Goal: Transaction & Acquisition: Purchase product/service

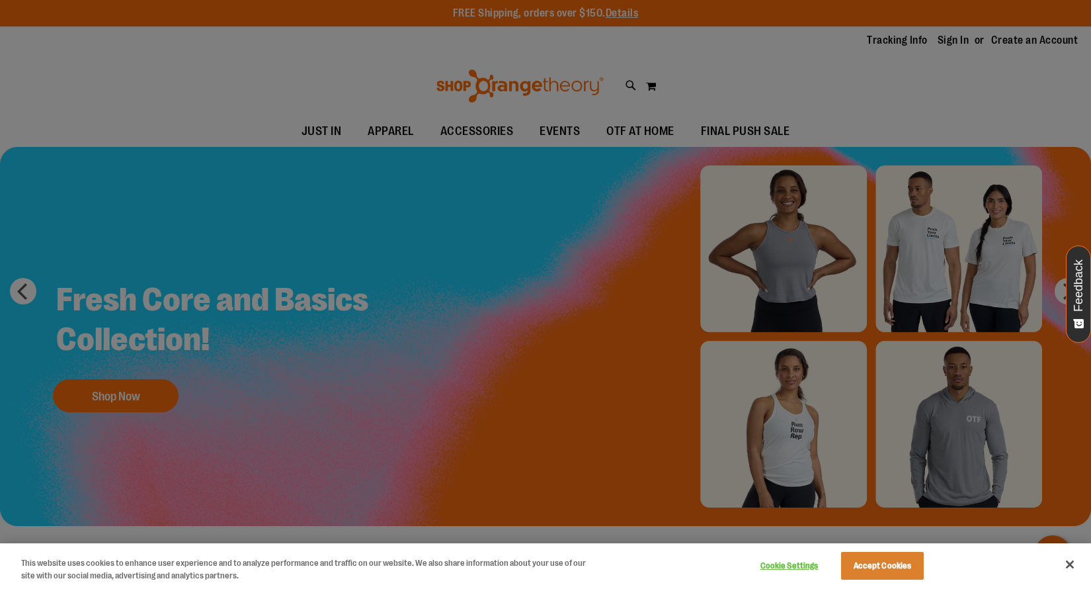
click at [1071, 564] on button "Close" at bounding box center [1070, 564] width 29 height 29
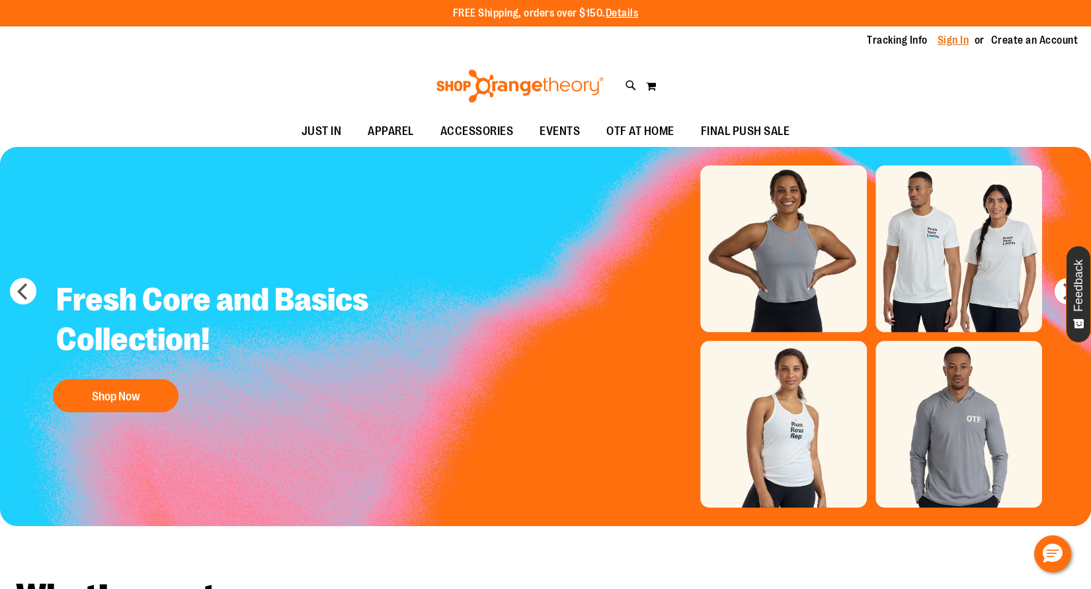
click at [950, 40] on link "Sign In" at bounding box center [954, 40] width 32 height 15
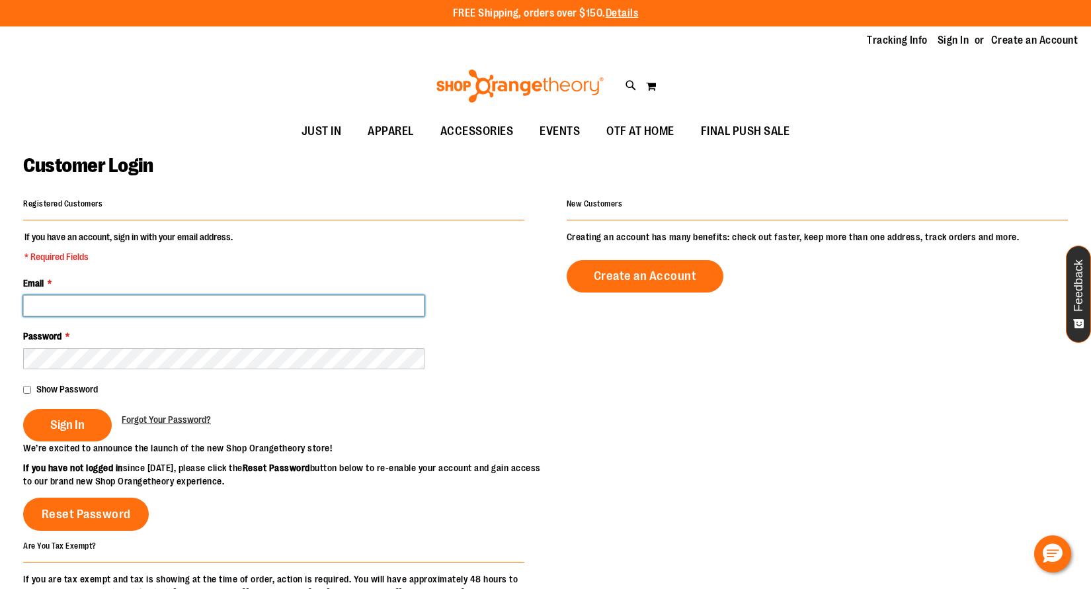
click at [111, 304] on input "Email *" at bounding box center [223, 305] width 401 height 21
paste input "**********"
type input "**********"
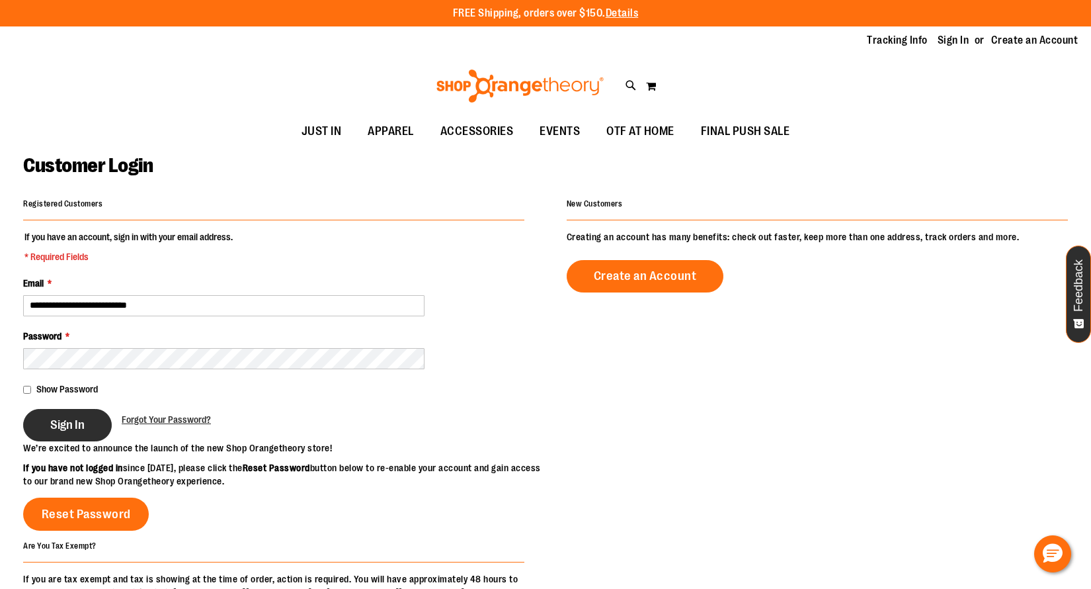
click at [75, 429] on span "Sign In" at bounding box center [67, 424] width 34 height 15
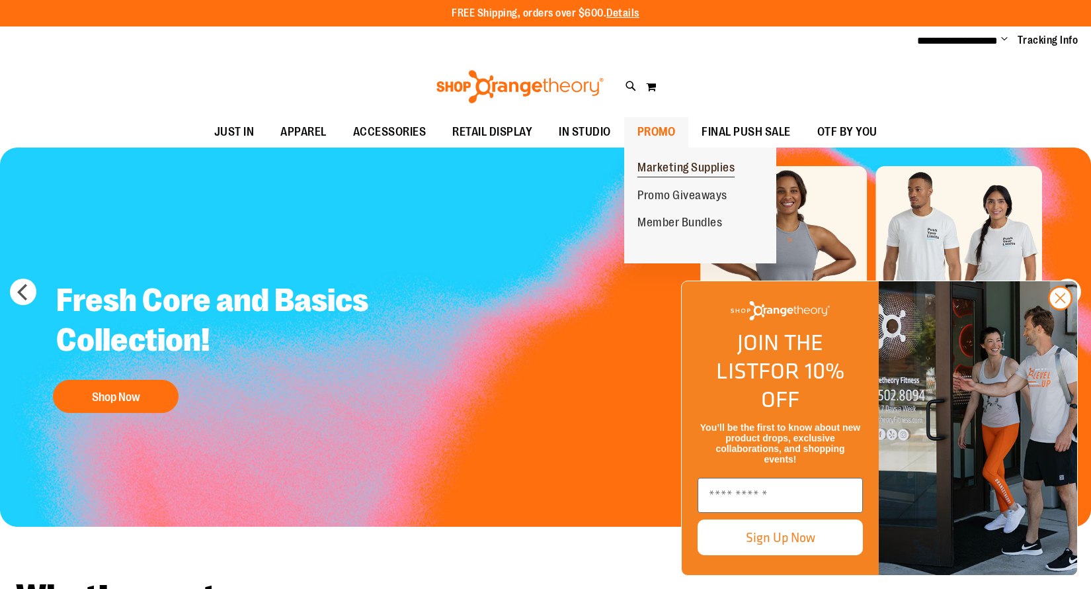
click at [653, 165] on span "Marketing Supplies" at bounding box center [686, 169] width 97 height 17
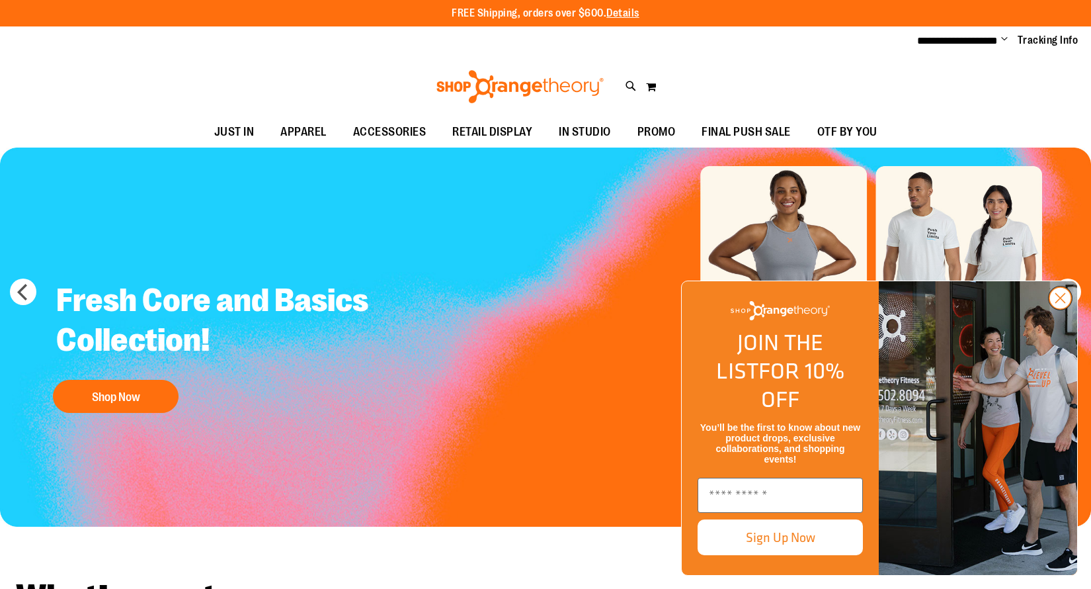
click at [1067, 309] on circle "Close dialog" at bounding box center [1061, 298] width 22 height 22
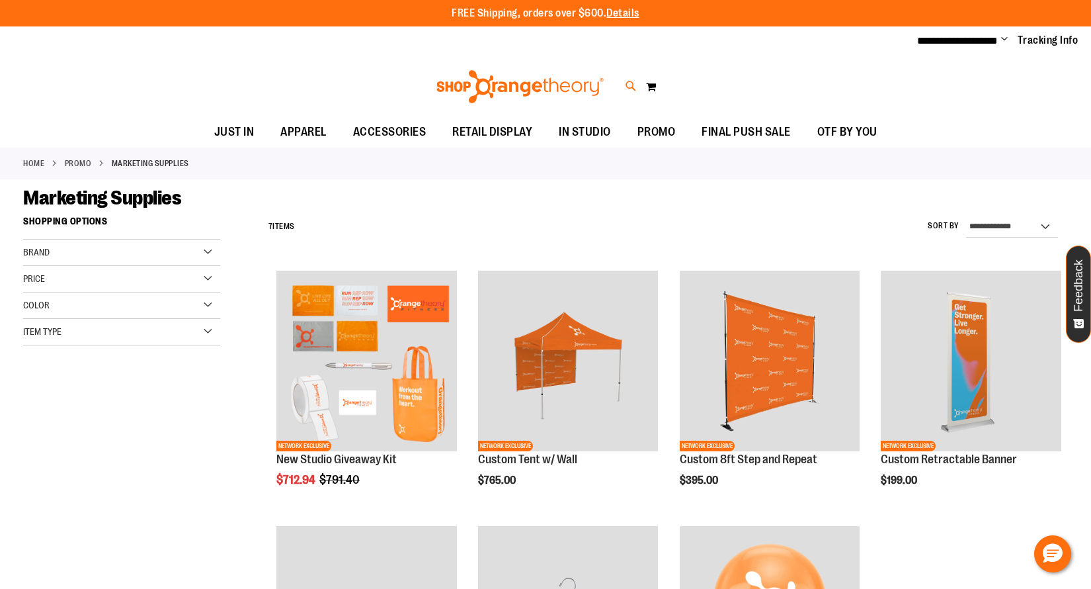
click at [630, 85] on icon at bounding box center [631, 86] width 11 height 15
type input "*****"
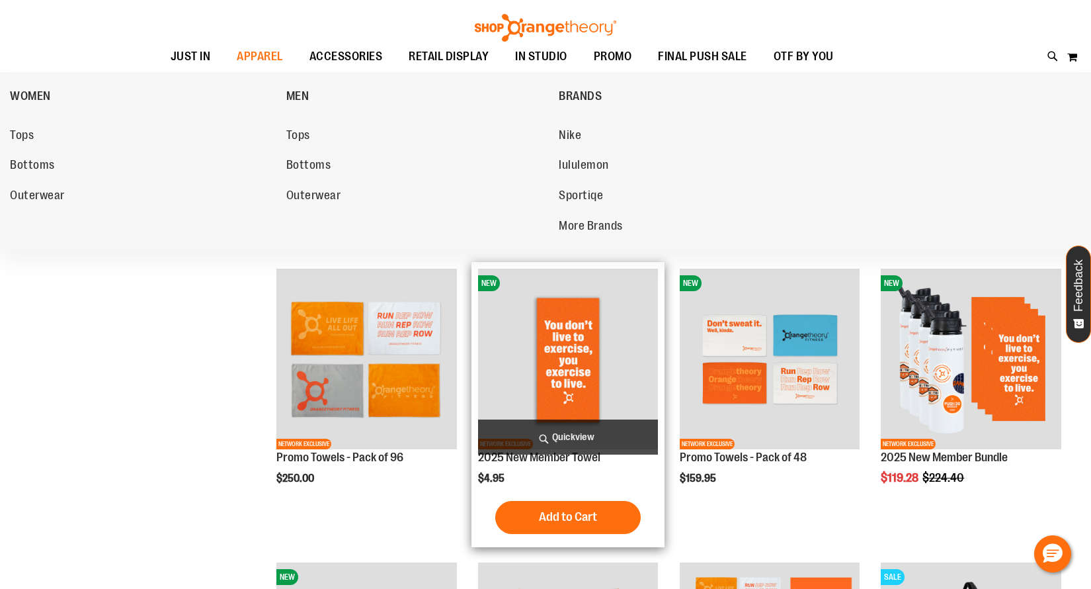
scroll to position [169, 0]
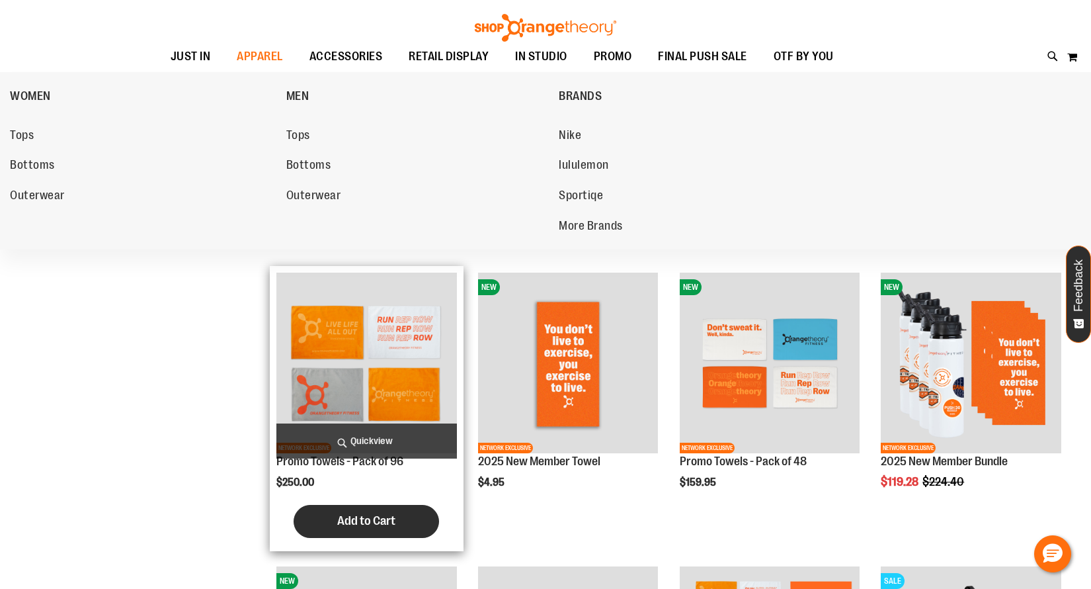
click at [382, 526] on span "Add to Cart" at bounding box center [366, 520] width 58 height 15
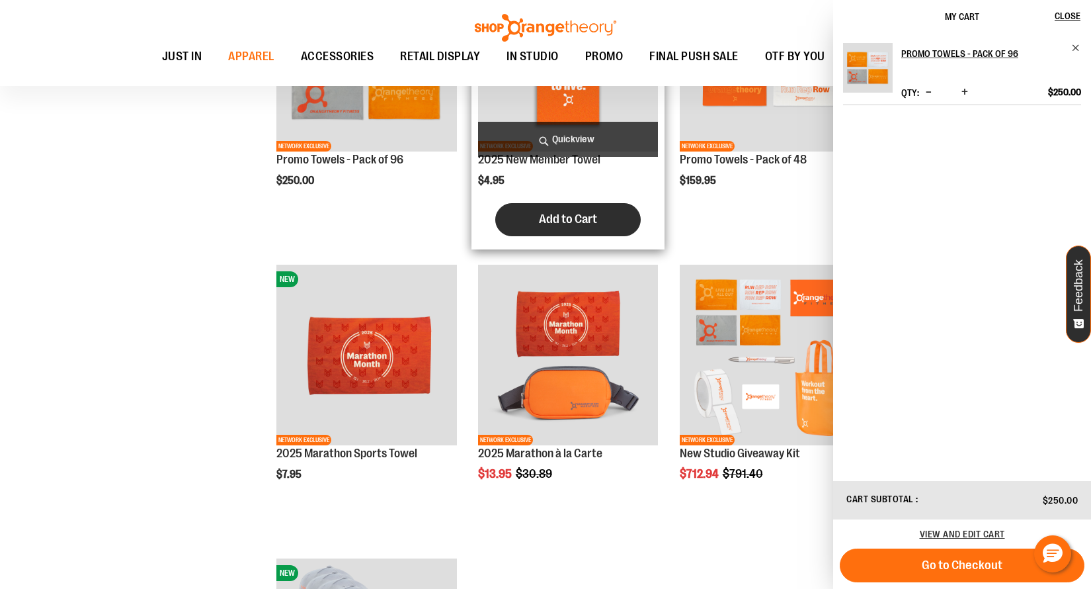
scroll to position [483, 0]
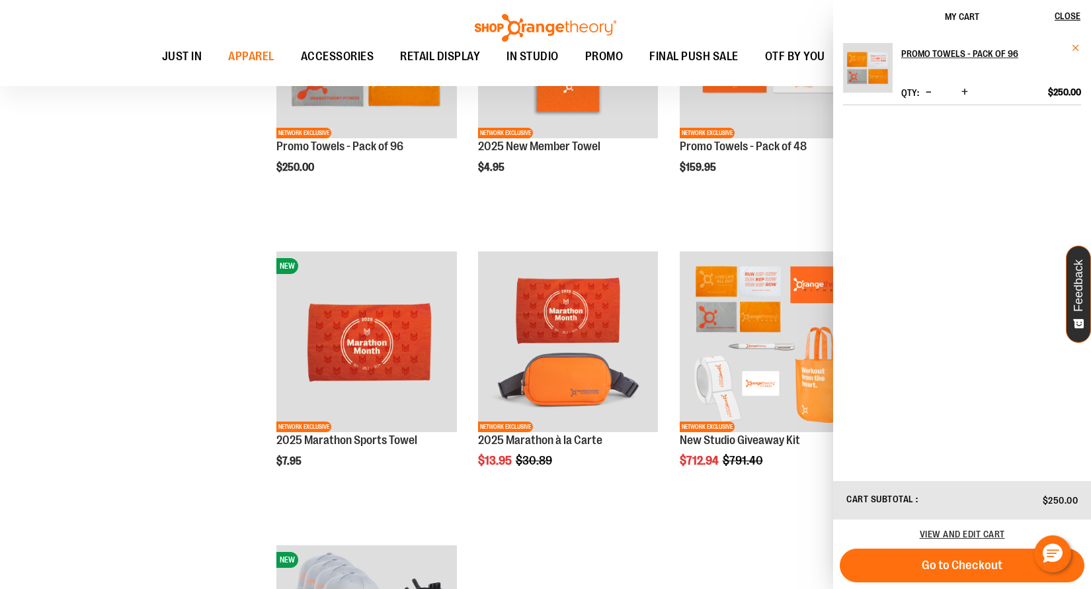
click at [1075, 49] on span "Remove item" at bounding box center [1076, 48] width 10 height 10
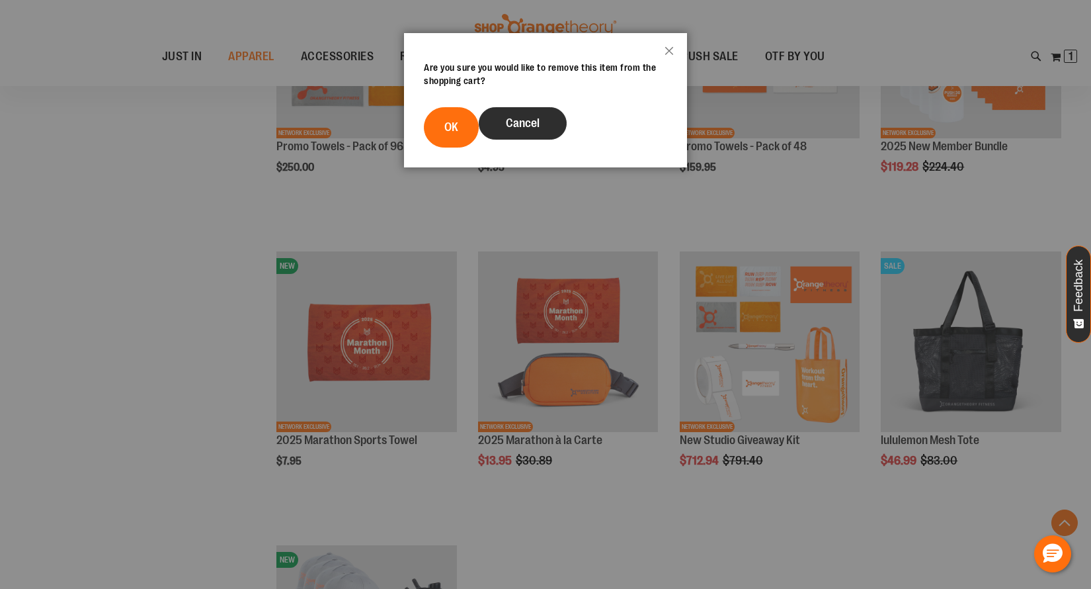
click at [513, 124] on span "Cancel" at bounding box center [523, 122] width 34 height 13
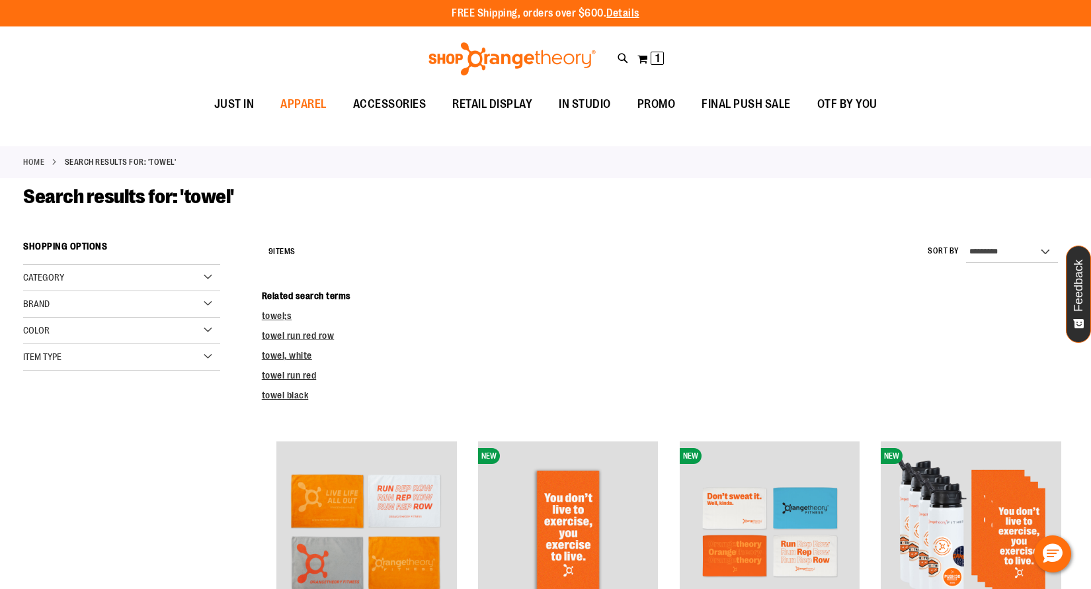
scroll to position [0, 0]
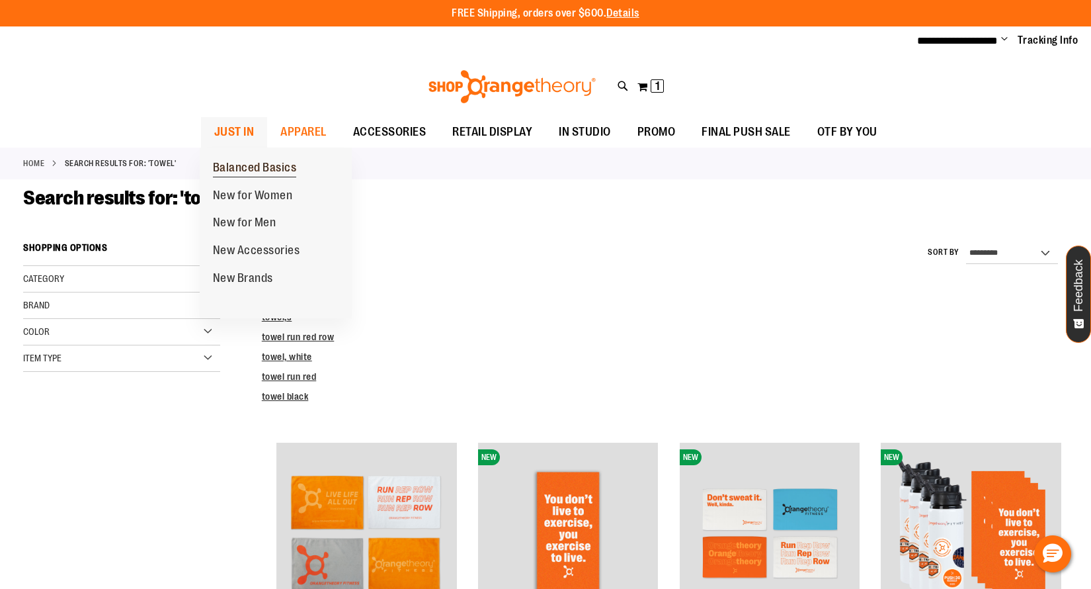
click at [235, 166] on span "Balanced Basics" at bounding box center [255, 169] width 84 height 17
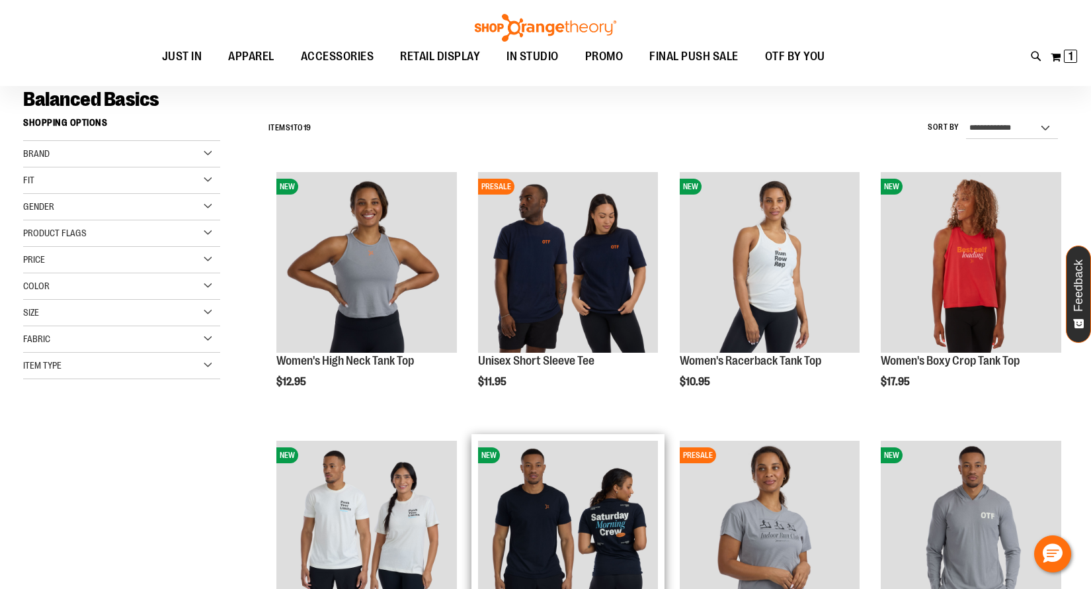
scroll to position [217, 1]
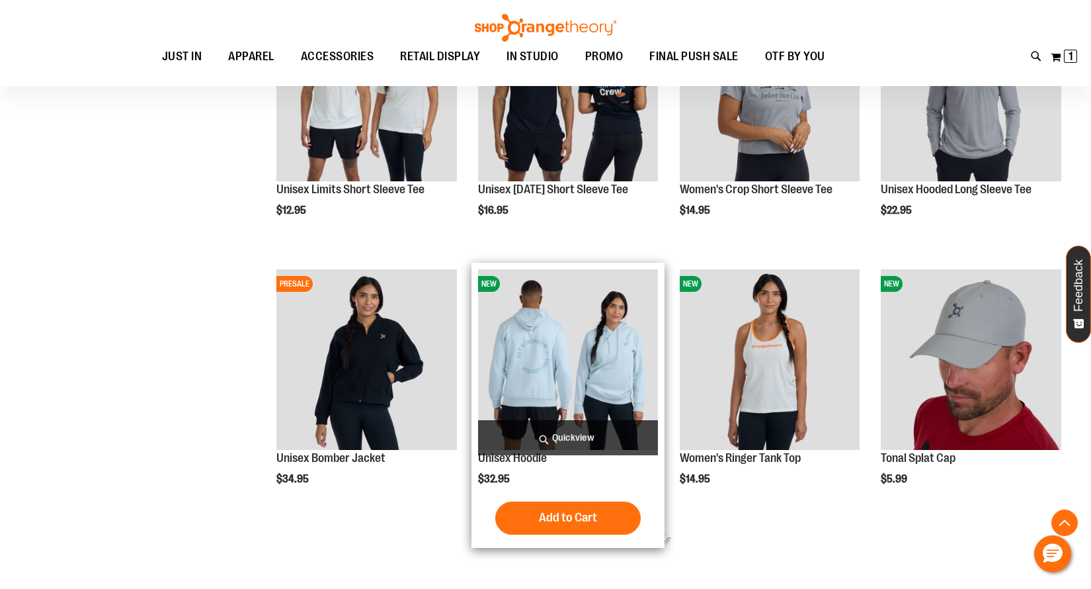
scroll to position [551, 0]
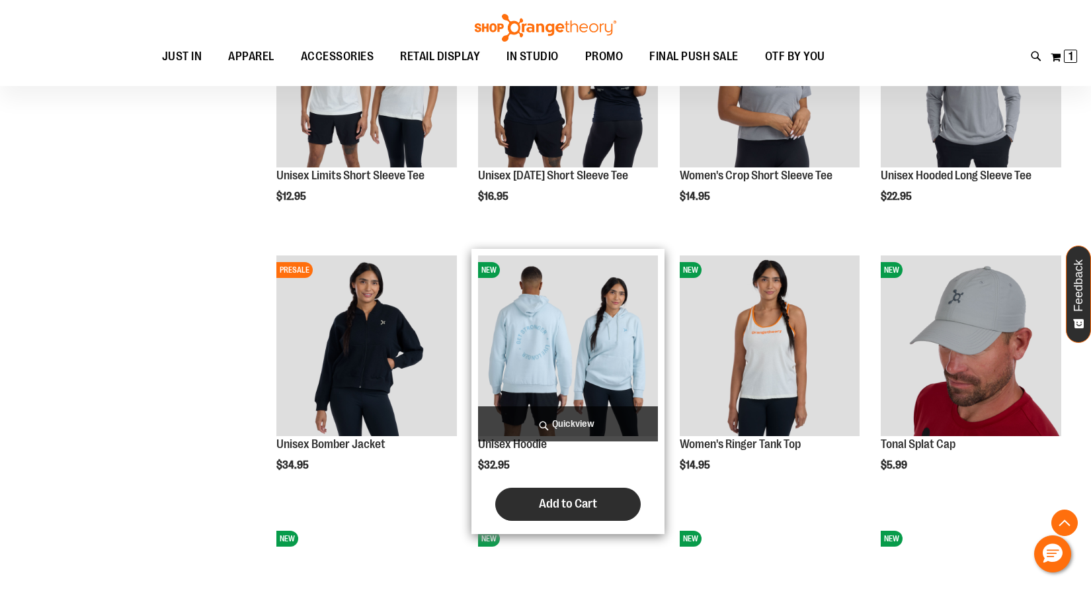
click at [570, 503] on span "Add to Cart" at bounding box center [568, 503] width 58 height 15
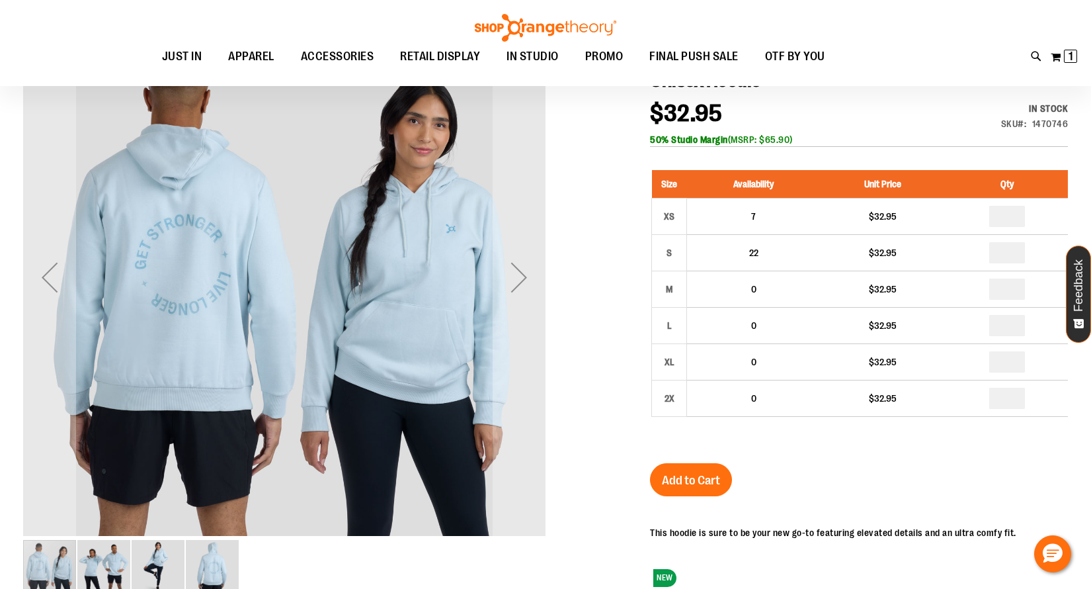
scroll to position [65, 0]
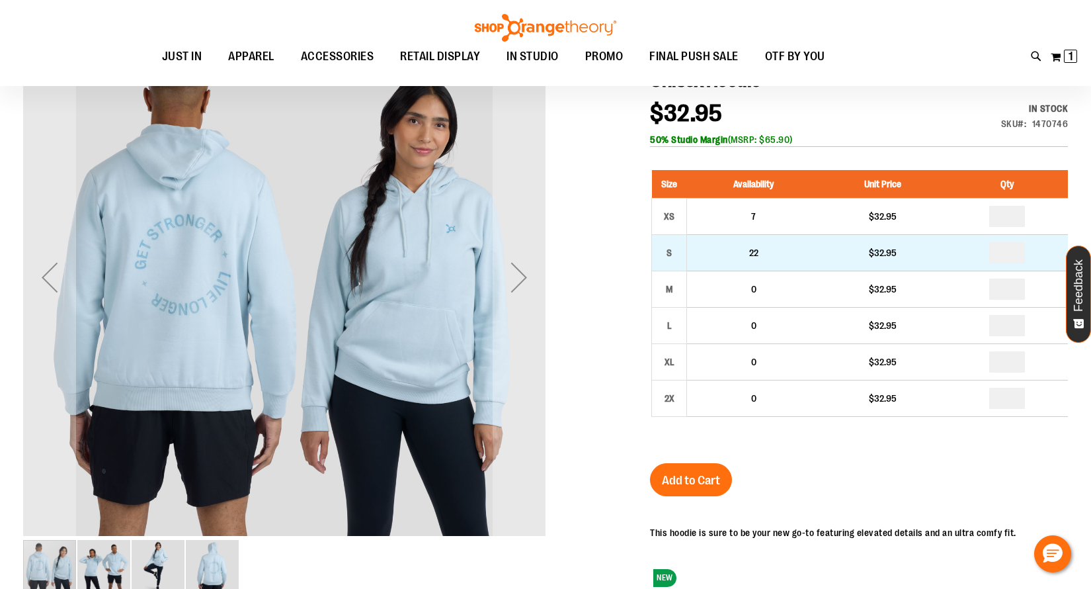
click at [1017, 240] on td "*" at bounding box center [1007, 252] width 122 height 36
click at [1017, 258] on input "number" at bounding box center [1007, 252] width 36 height 21
type input "*"
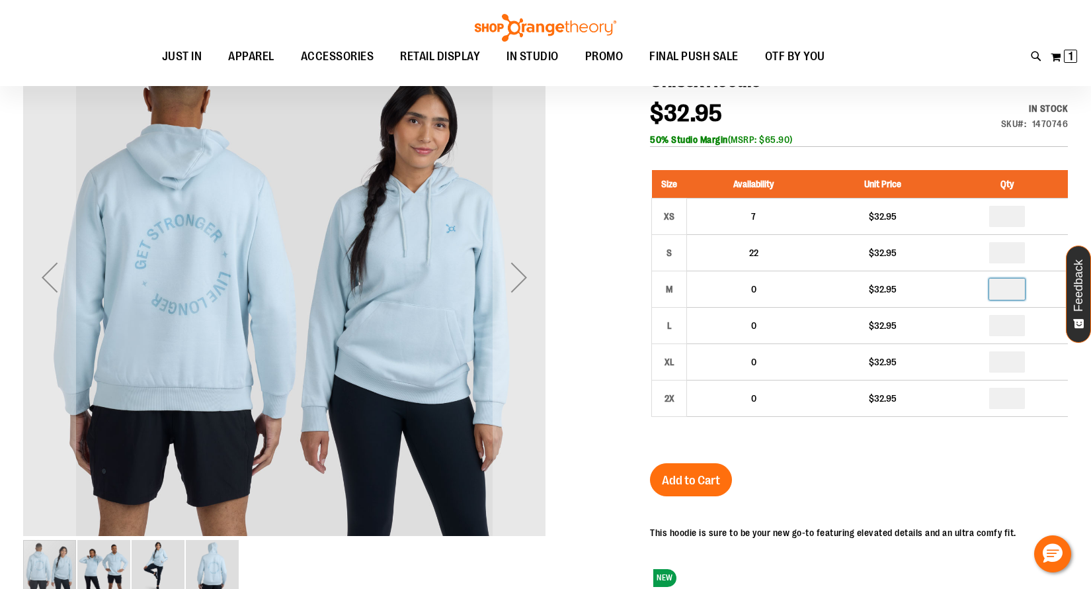
click at [1019, 296] on input "number" at bounding box center [1007, 288] width 36 height 21
type input "*"
click at [1017, 333] on input "number" at bounding box center [1007, 325] width 36 height 21
type input "*"
click at [970, 481] on div "Unisex Hoodie $32.95 In stock Only %1 left SKU 1470746 50% Studio Margin (MSRP:…" at bounding box center [859, 435] width 418 height 735
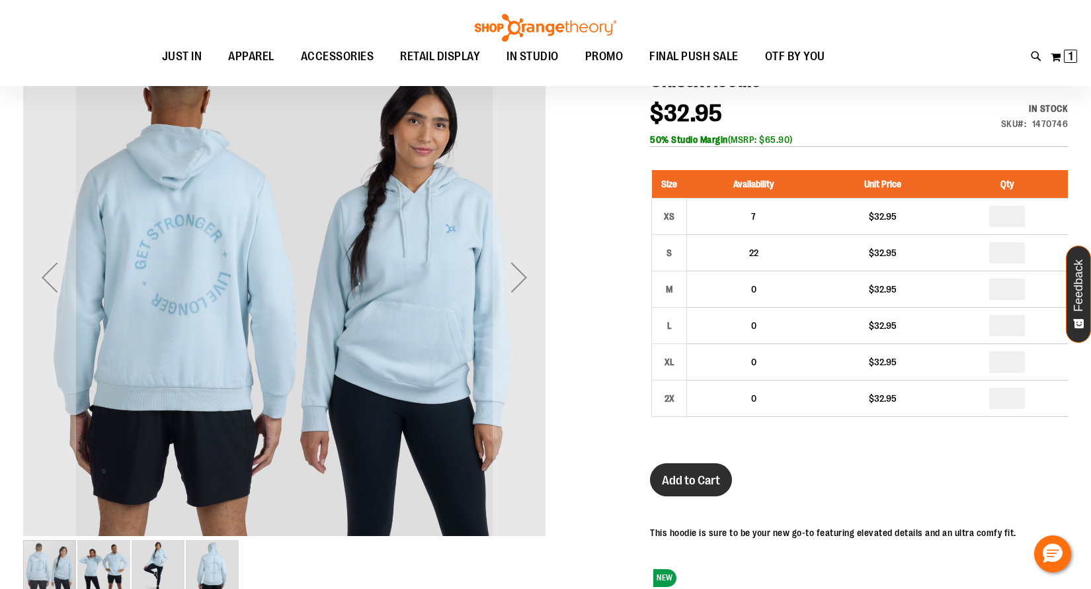
click at [687, 473] on span "Add to Cart" at bounding box center [691, 480] width 58 height 15
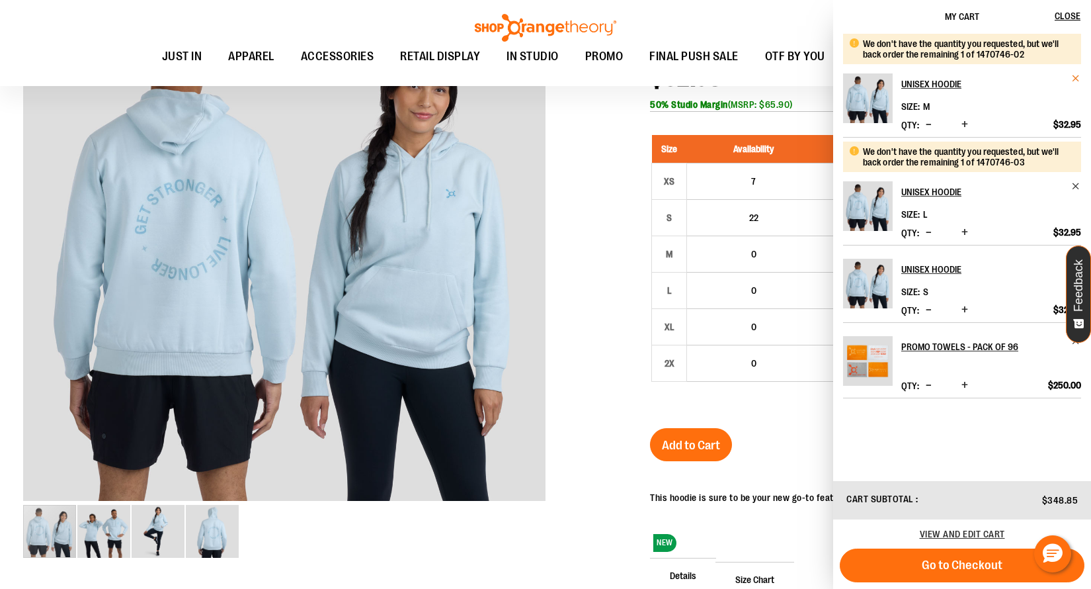
click at [1076, 80] on span "Remove item" at bounding box center [1076, 78] width 10 height 10
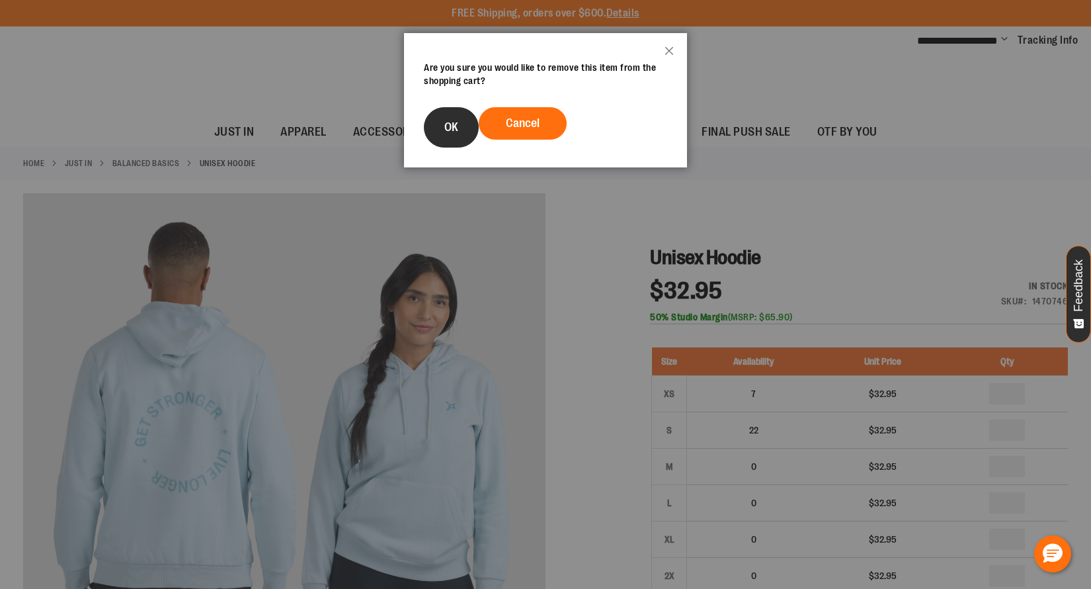
click at [452, 136] on button "OK" at bounding box center [451, 127] width 55 height 40
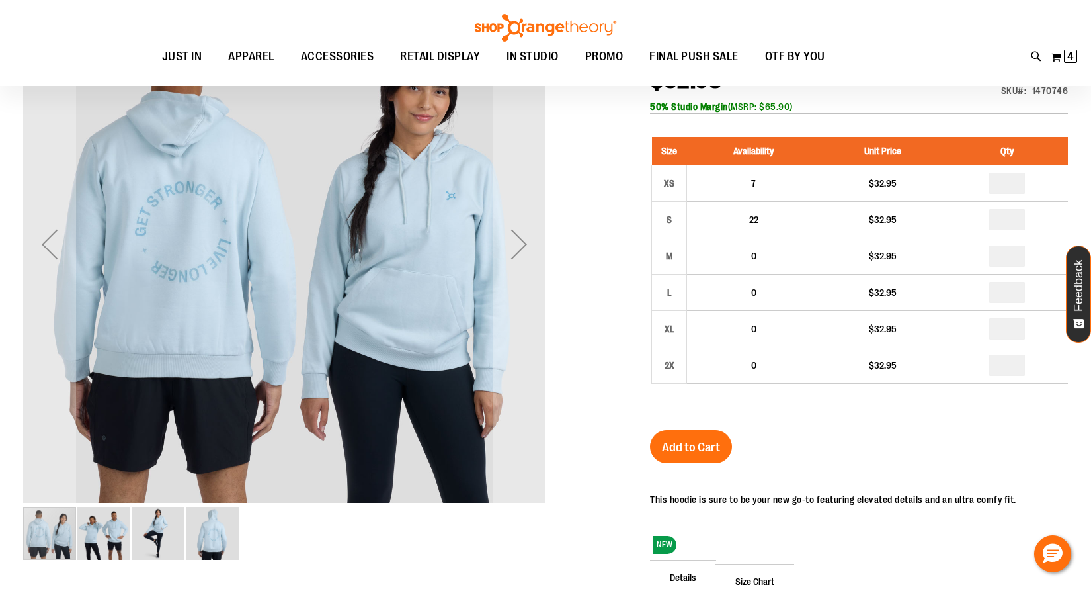
scroll to position [53, 0]
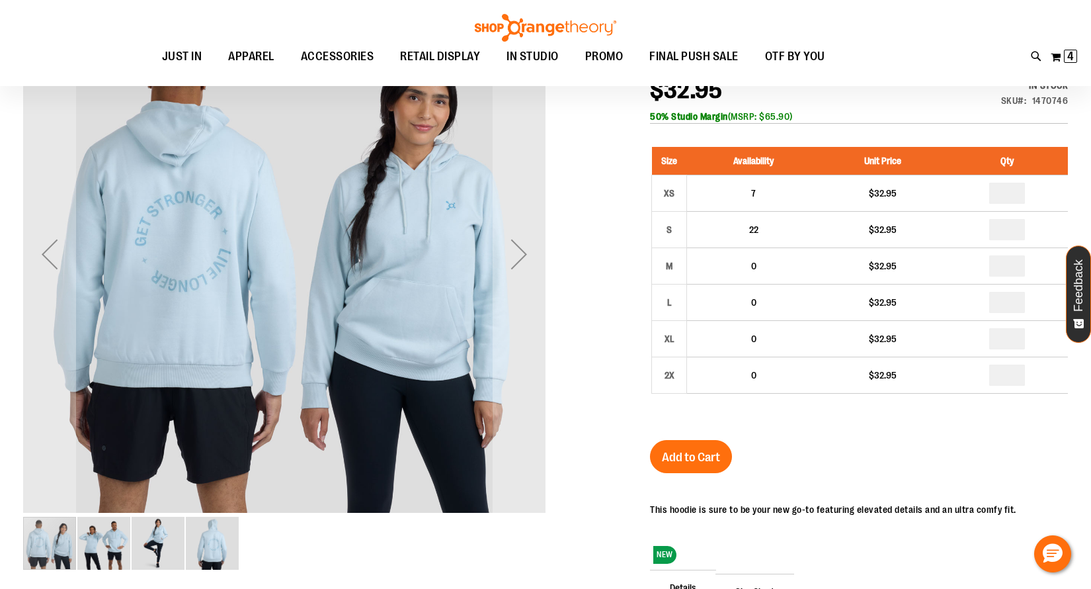
click at [117, 532] on img "image 2 of 4" at bounding box center [103, 543] width 53 height 53
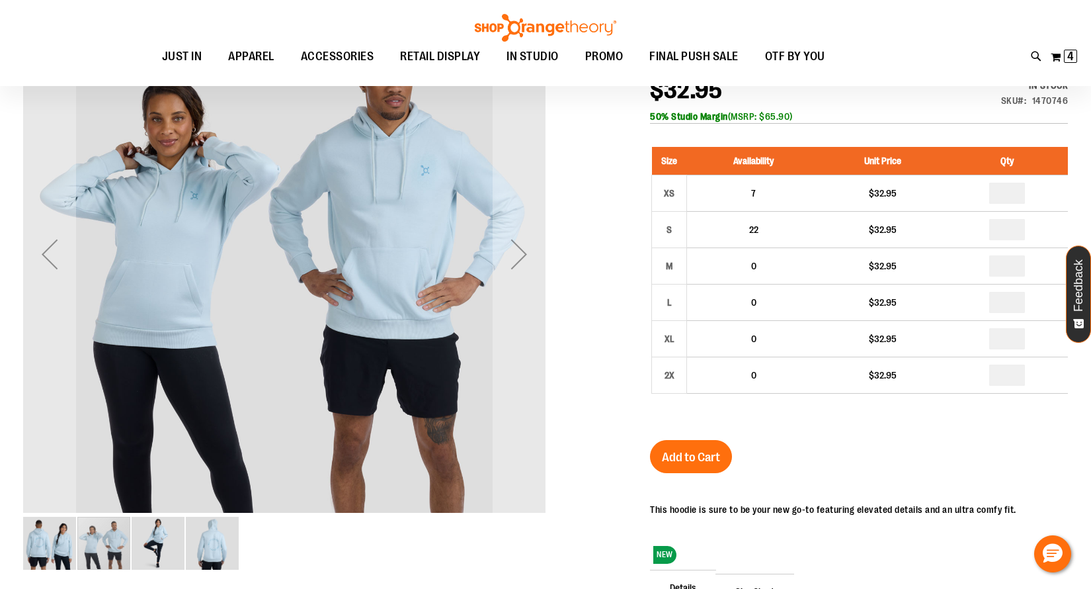
click at [151, 546] on img "image 3 of 4" at bounding box center [158, 543] width 53 height 53
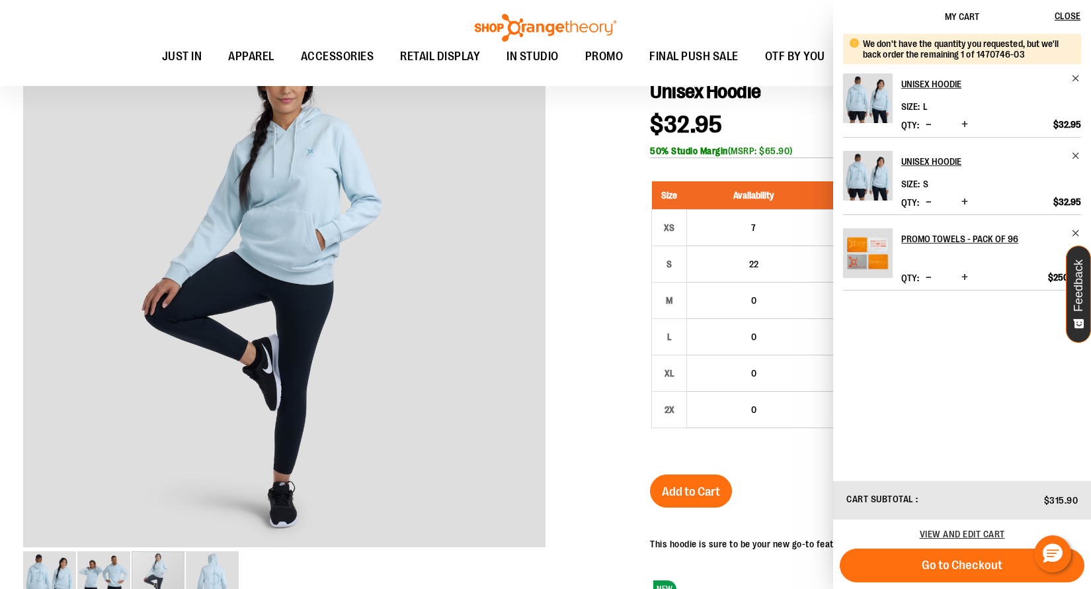
scroll to position [16, 0]
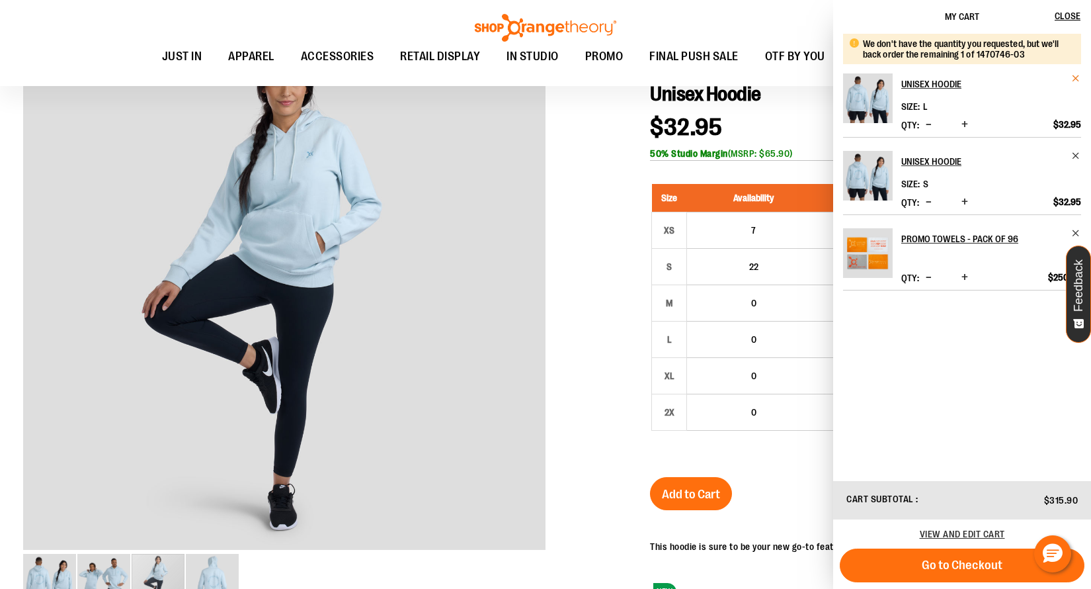
click at [1073, 79] on span "Remove item" at bounding box center [1076, 78] width 10 height 10
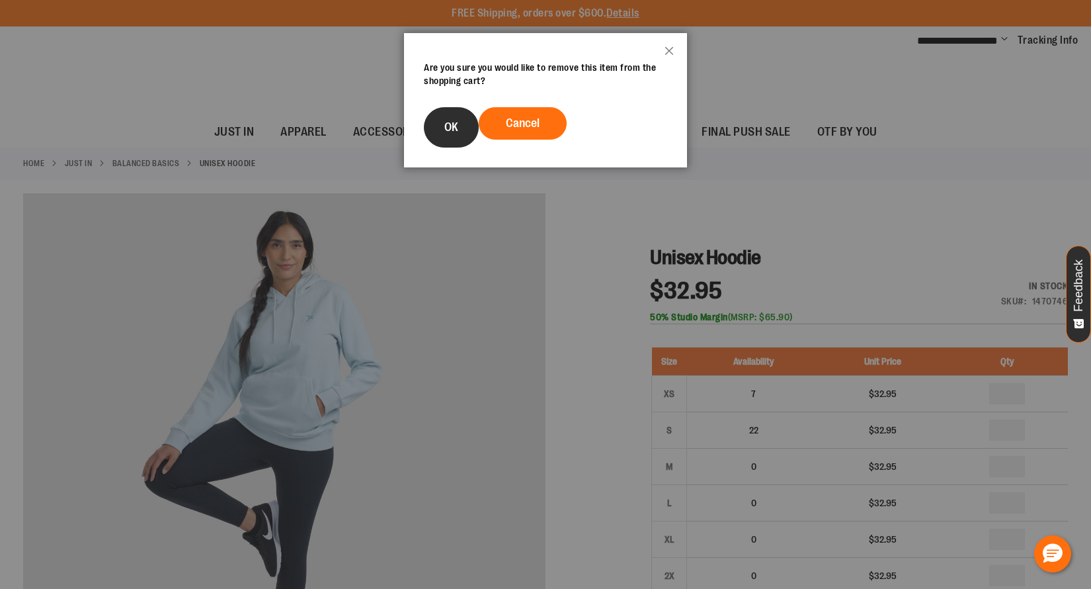
click at [439, 123] on button "OK" at bounding box center [451, 127] width 55 height 40
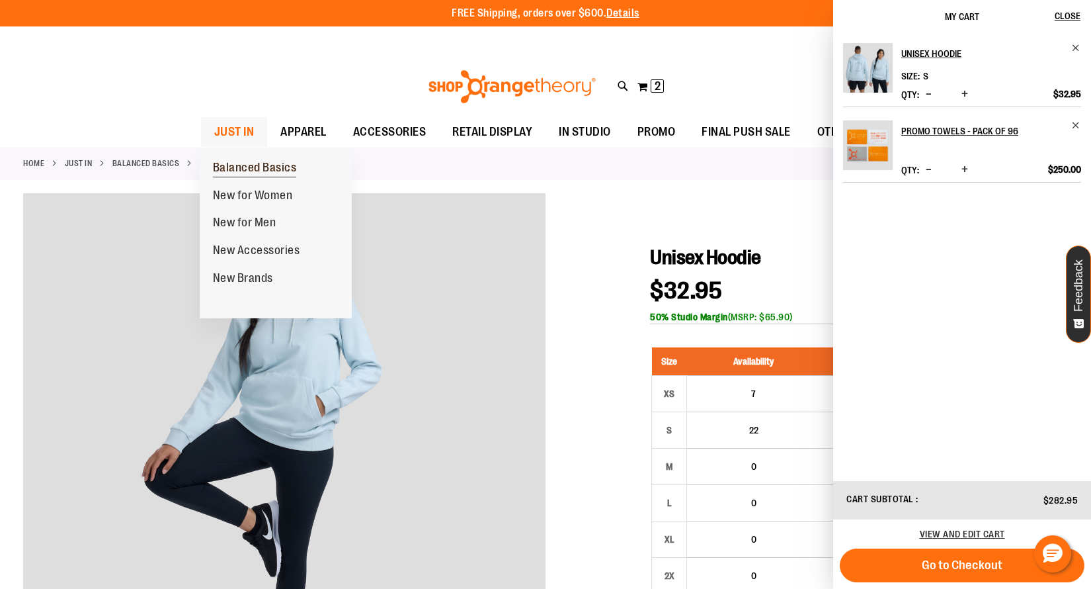
click at [243, 161] on span "Balanced Basics" at bounding box center [255, 169] width 84 height 17
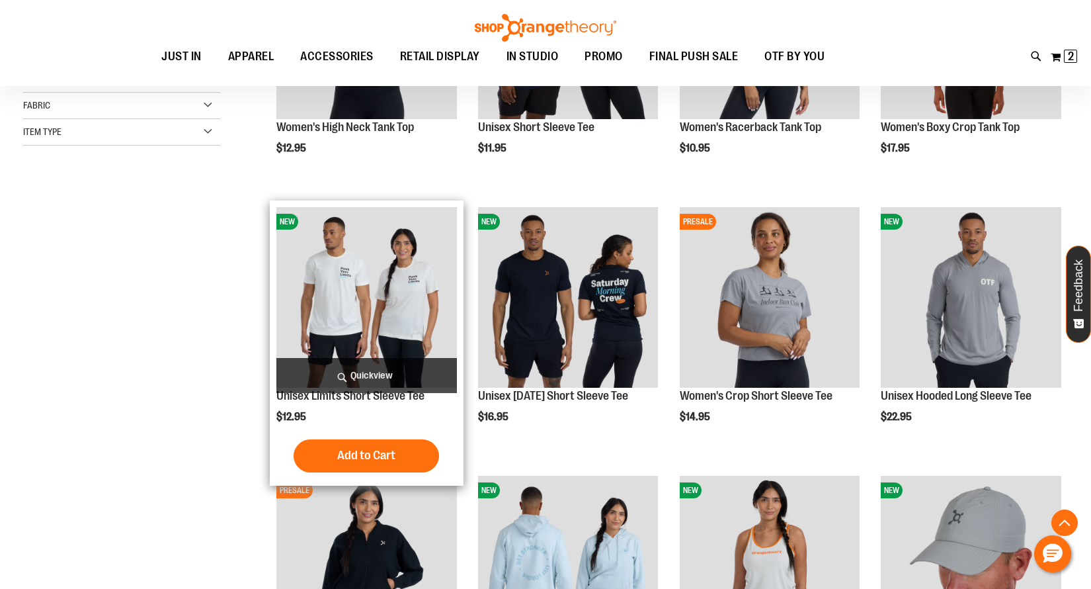
scroll to position [332, 0]
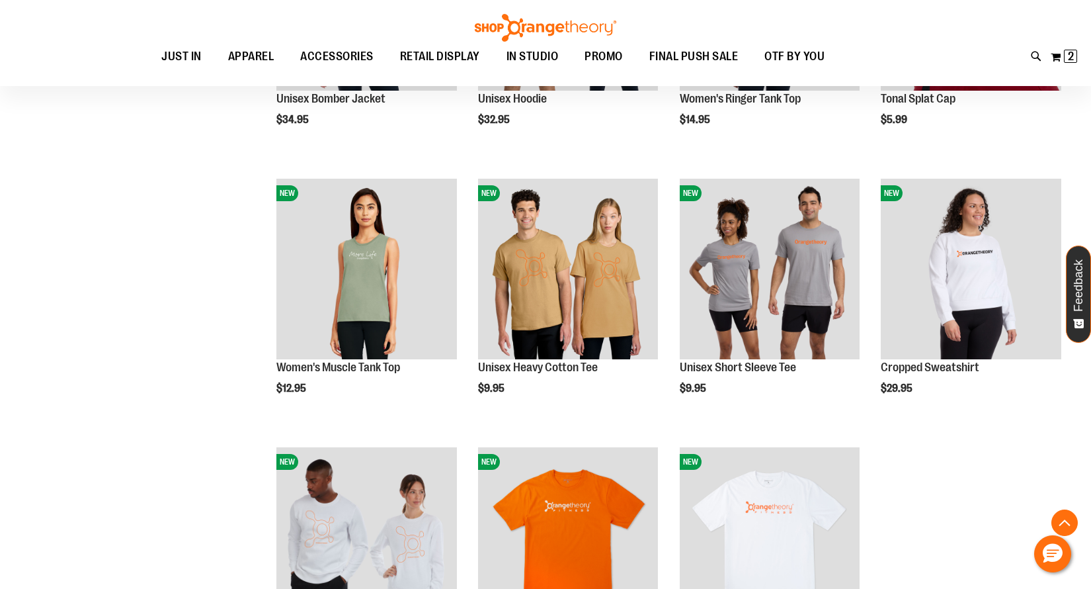
scroll to position [887, 1]
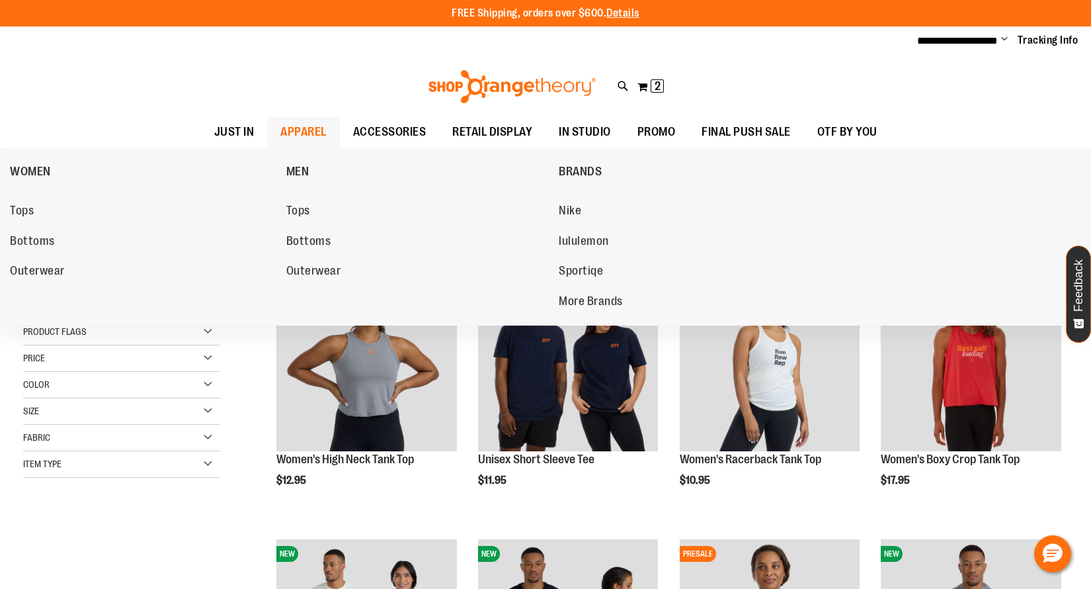
click at [306, 131] on span "APPAREL" at bounding box center [303, 132] width 46 height 30
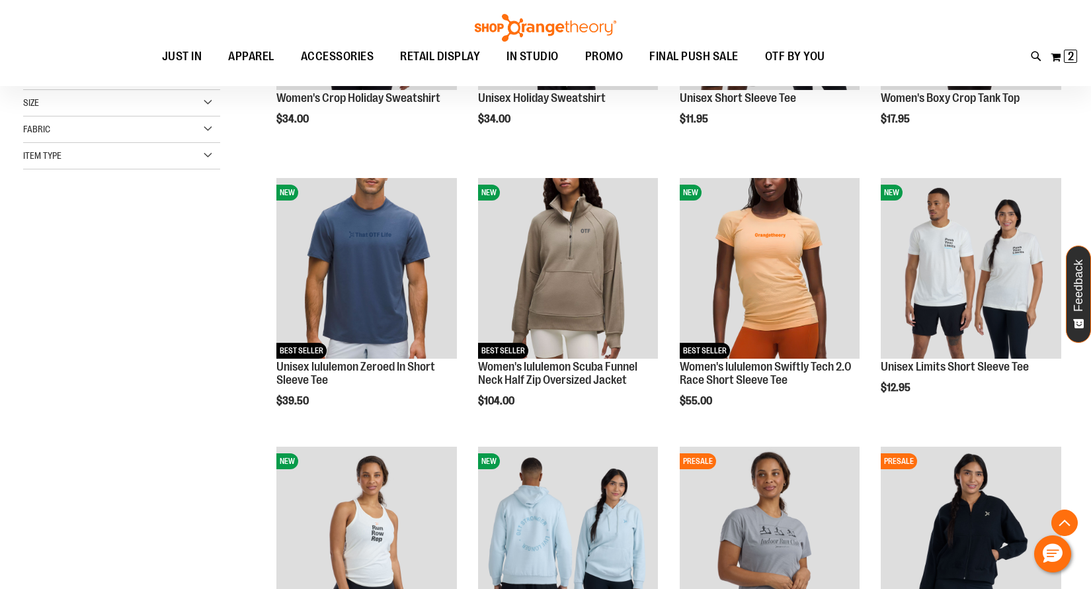
scroll to position [380, 0]
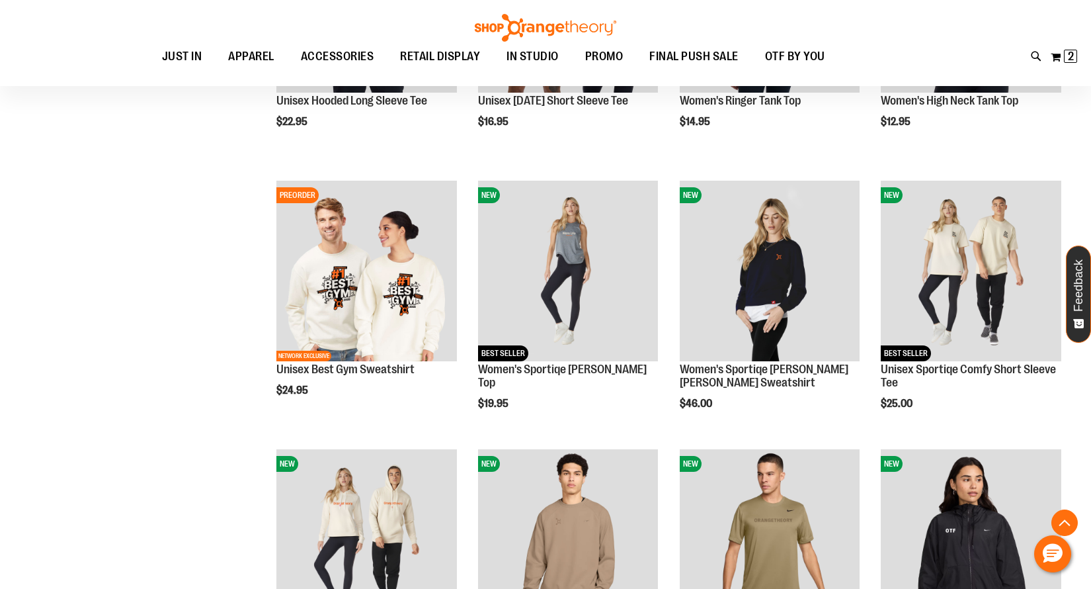
scroll to position [1170, 0]
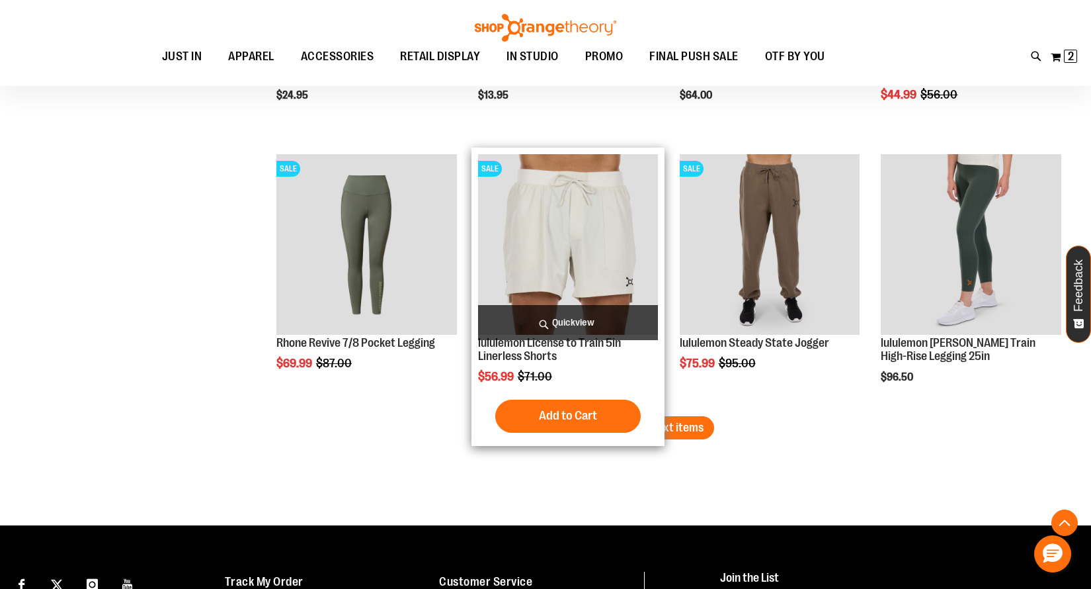
scroll to position [2265, 0]
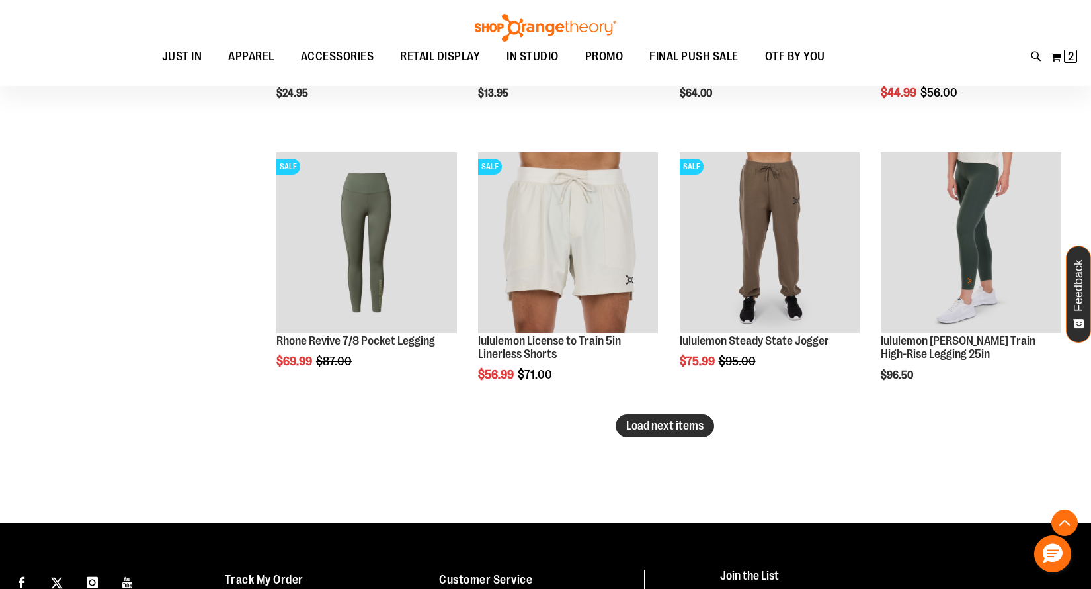
click at [692, 427] on span "Load next items" at bounding box center [664, 425] width 77 height 13
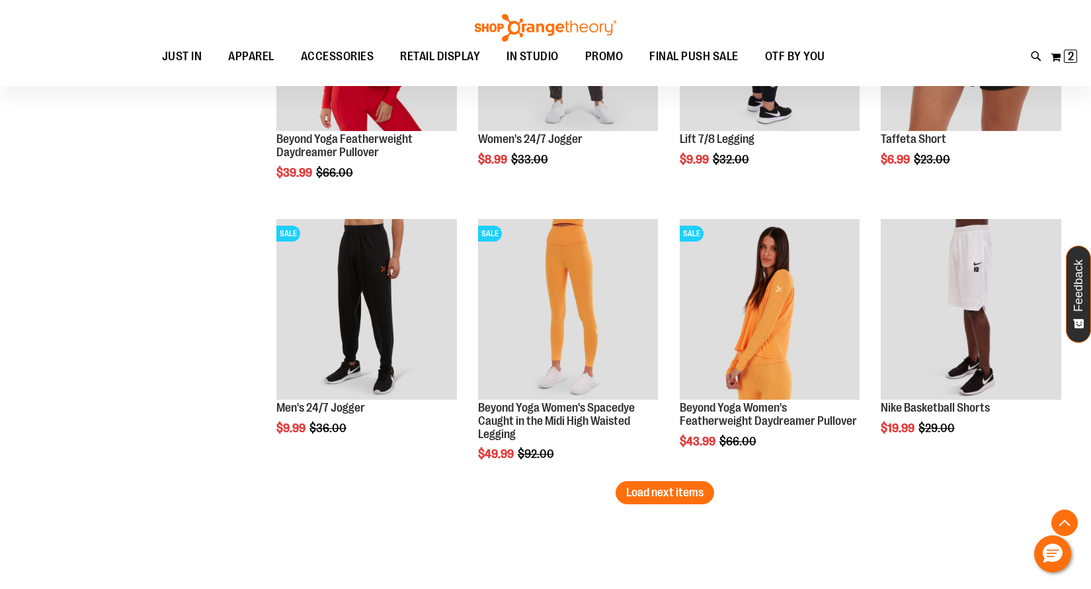
scroll to position [3016, 0]
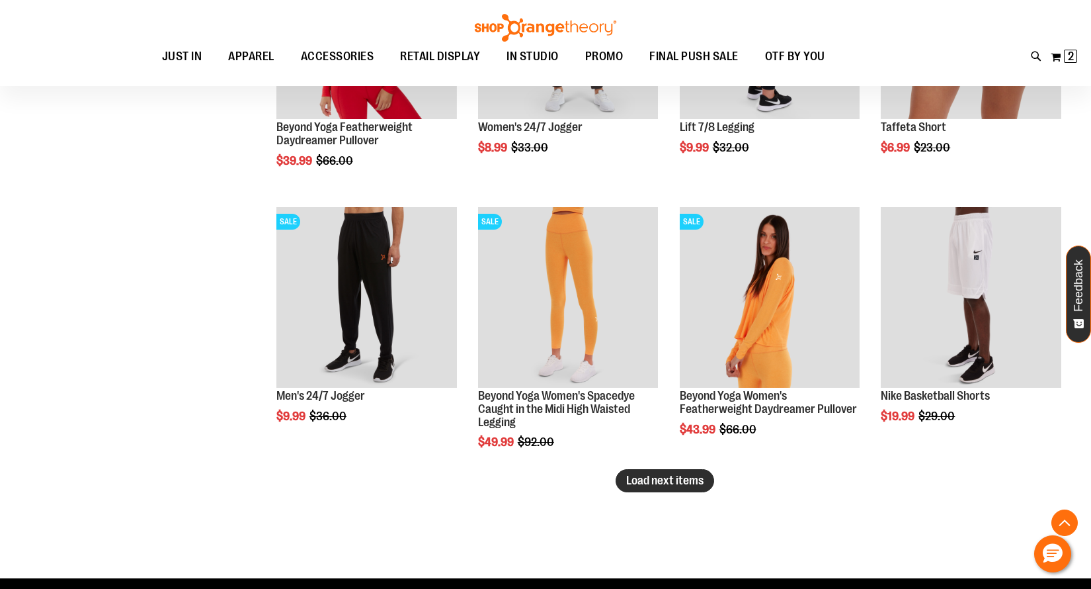
click at [657, 482] on span "Load next items" at bounding box center [664, 480] width 77 height 13
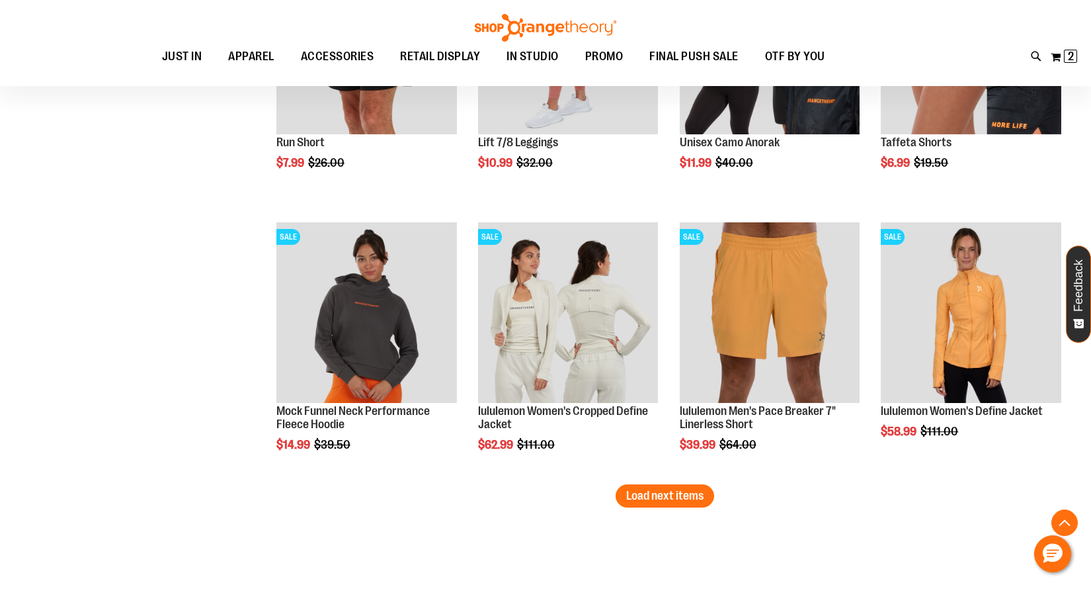
scroll to position [3832, 0]
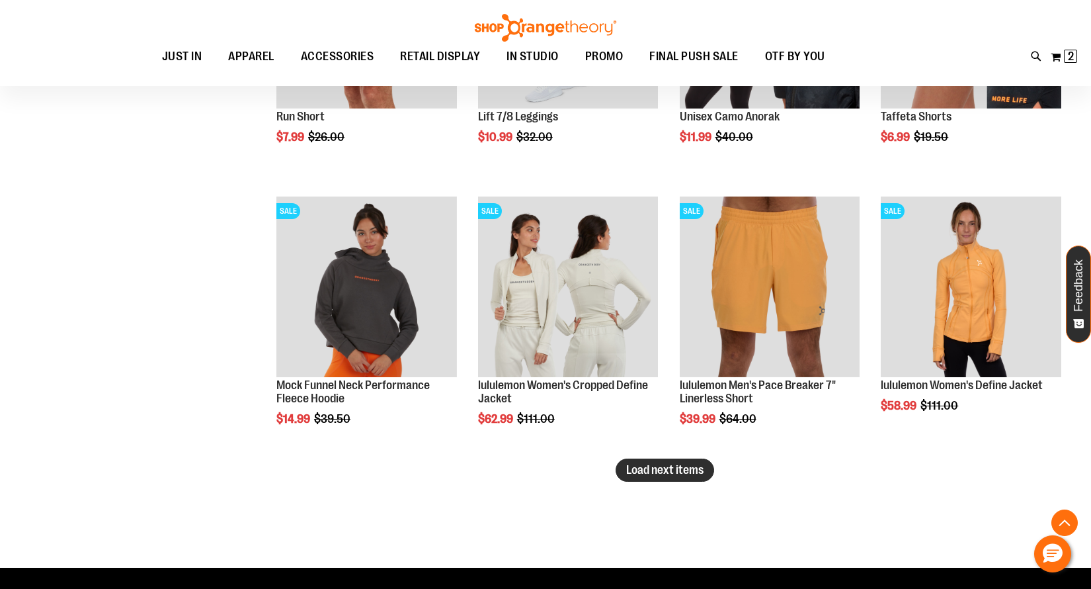
click at [687, 472] on span "Load next items" at bounding box center [664, 469] width 77 height 13
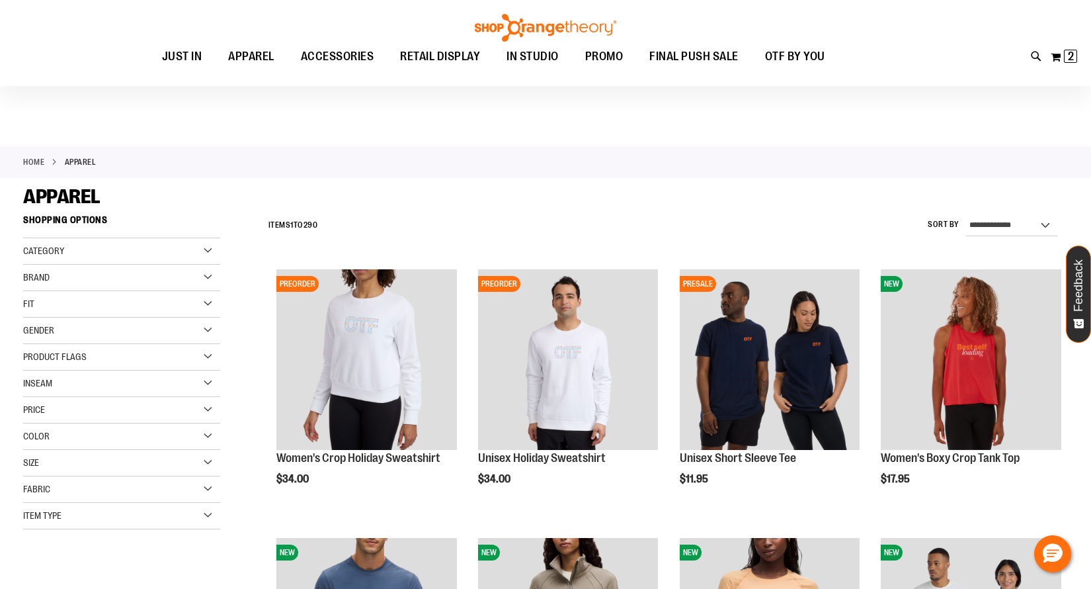
scroll to position [-1, 0]
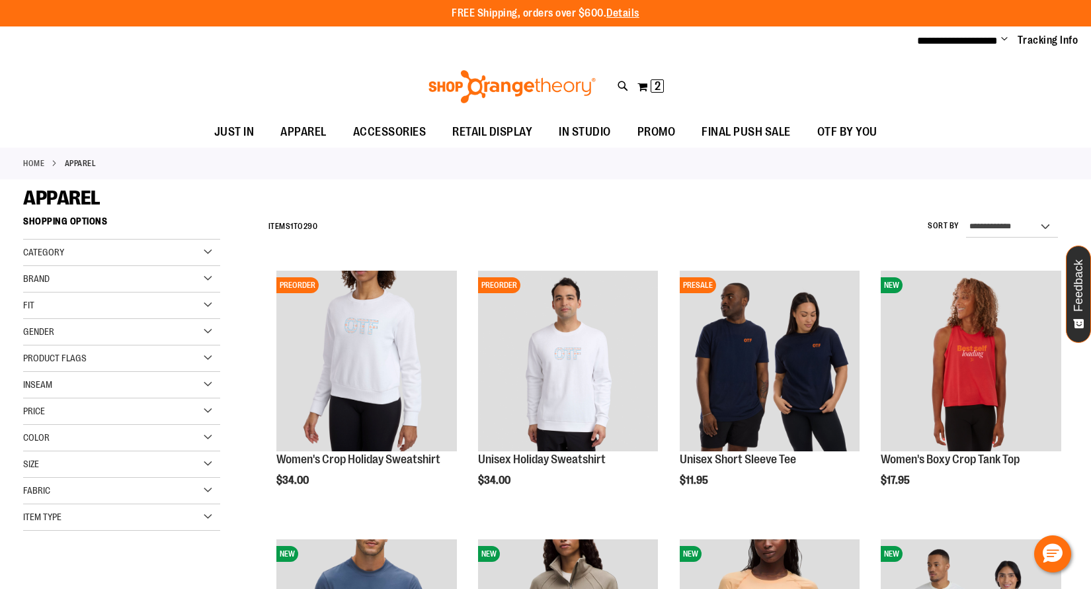
click at [127, 250] on div "Category" at bounding box center [121, 252] width 197 height 26
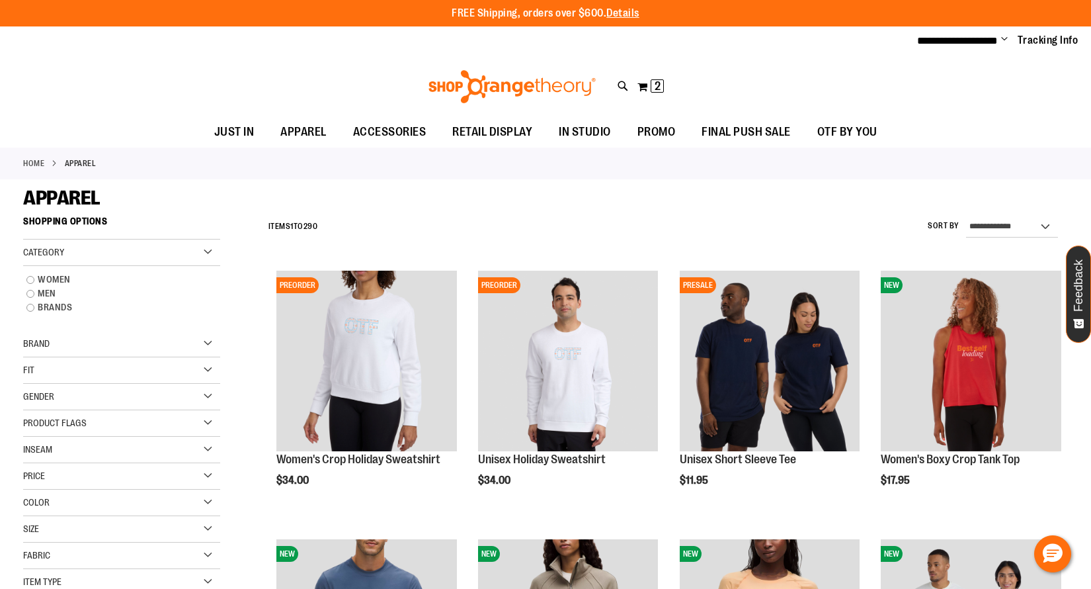
click at [127, 250] on div "Category" at bounding box center [121, 252] width 197 height 26
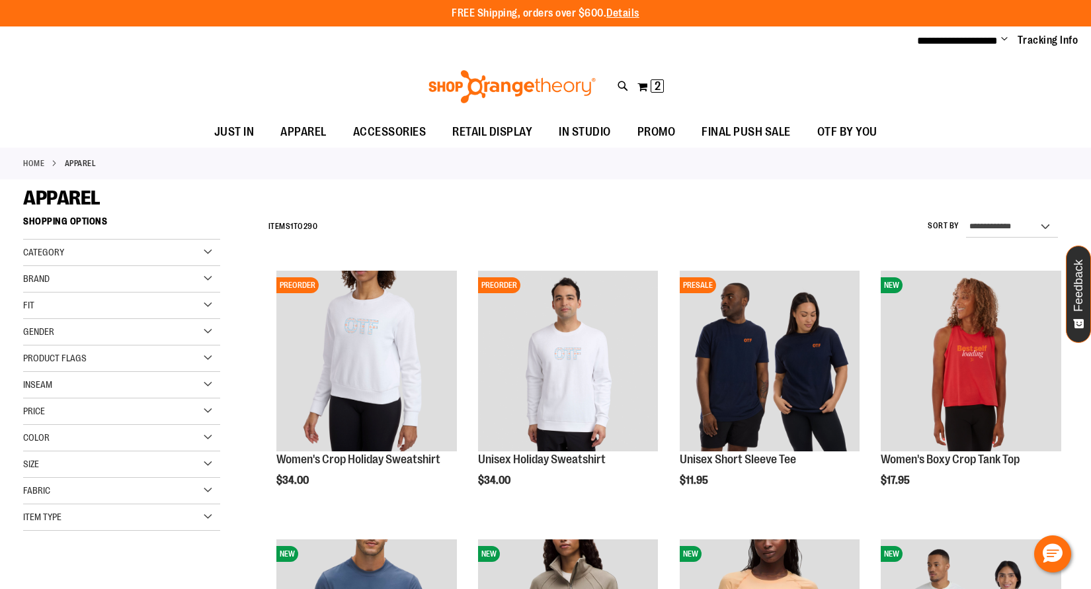
click at [109, 357] on div "Product Flags" at bounding box center [121, 358] width 197 height 26
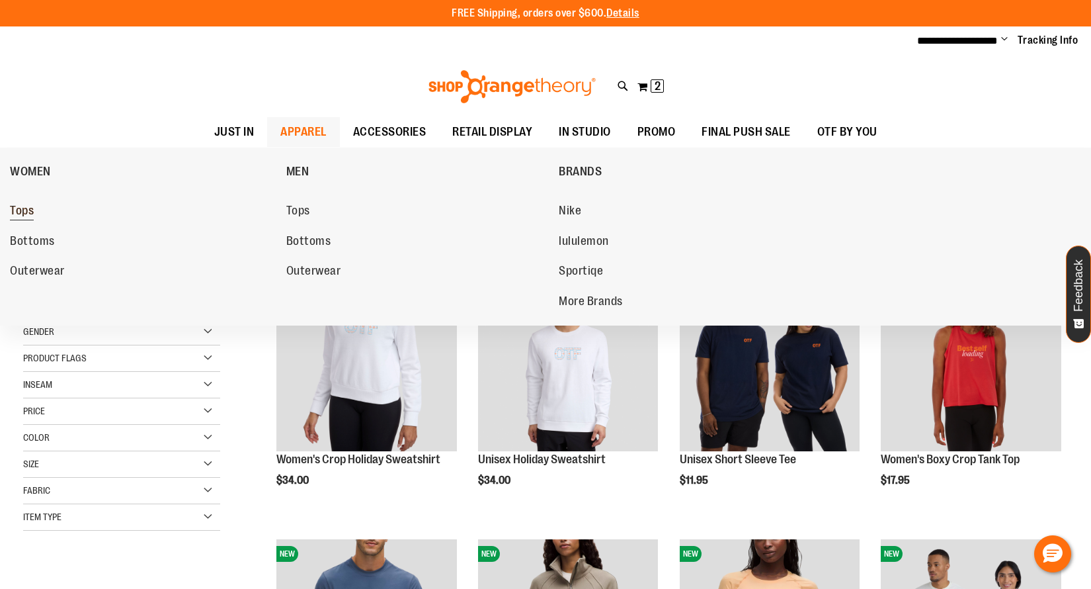
click at [23, 207] on span "Tops" at bounding box center [22, 212] width 24 height 17
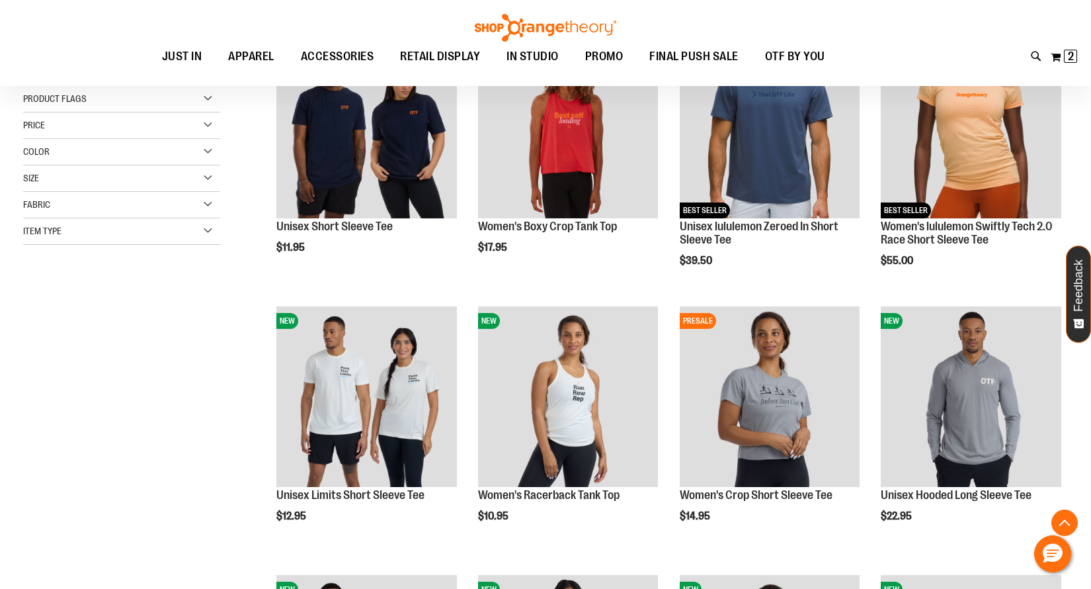
scroll to position [255, 1]
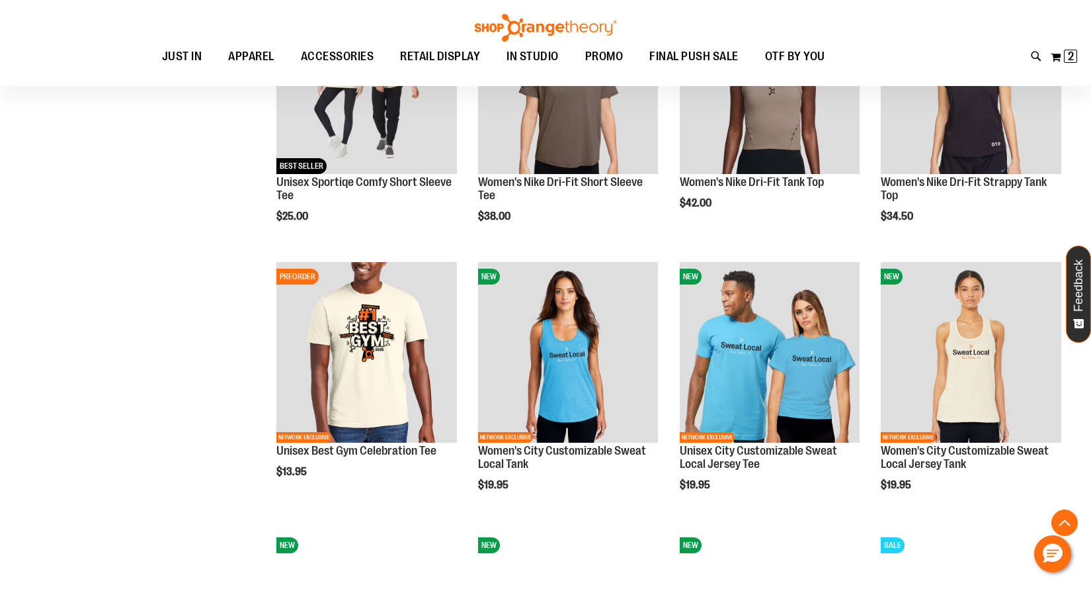
scroll to position [1082, 0]
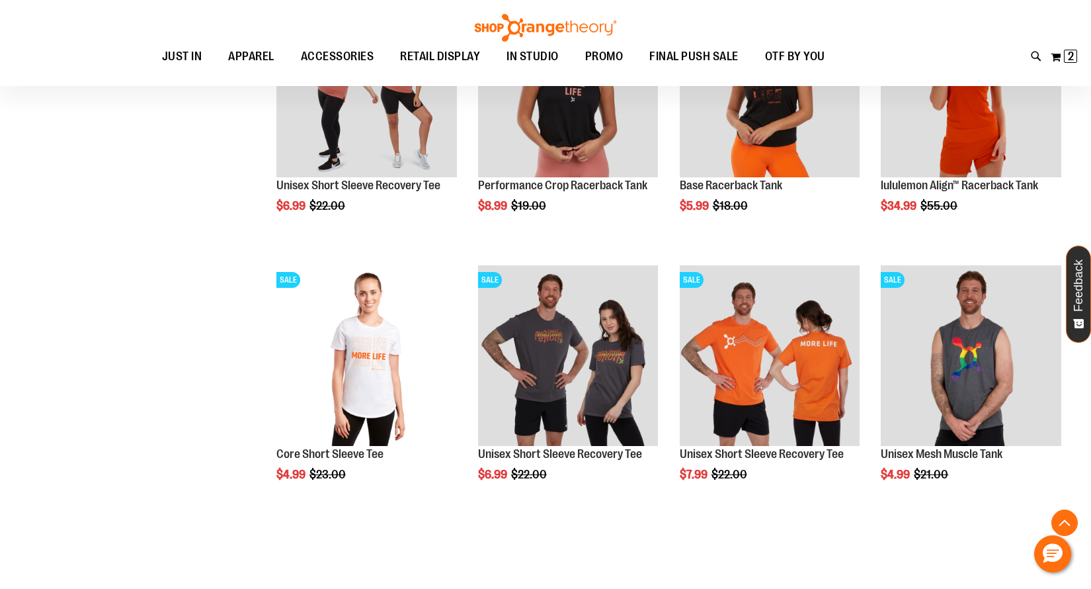
scroll to position [2179, 0]
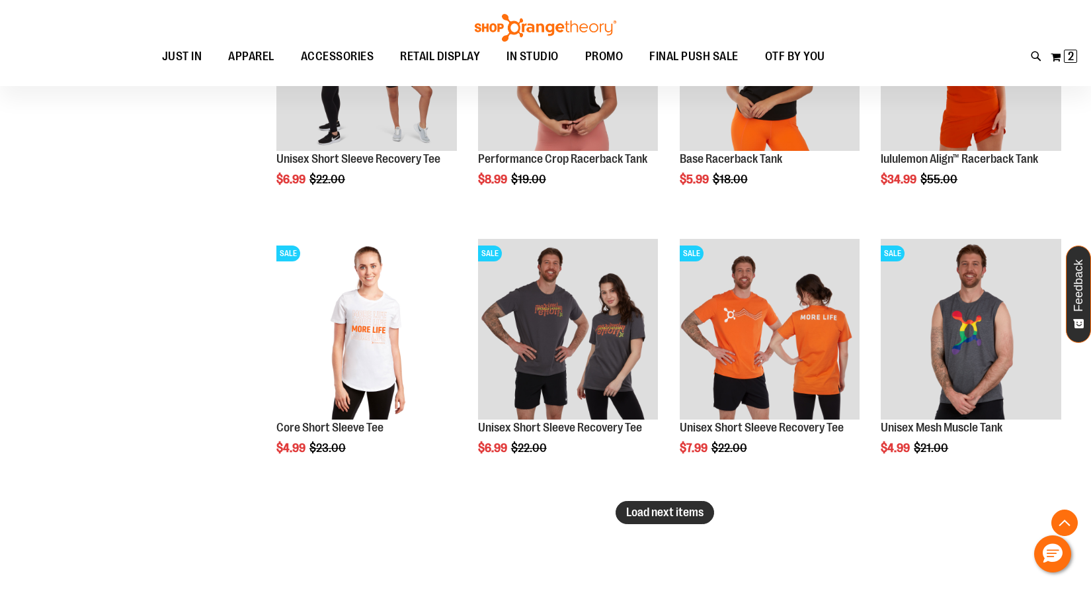
click at [690, 511] on span "Load next items" at bounding box center [664, 511] width 77 height 13
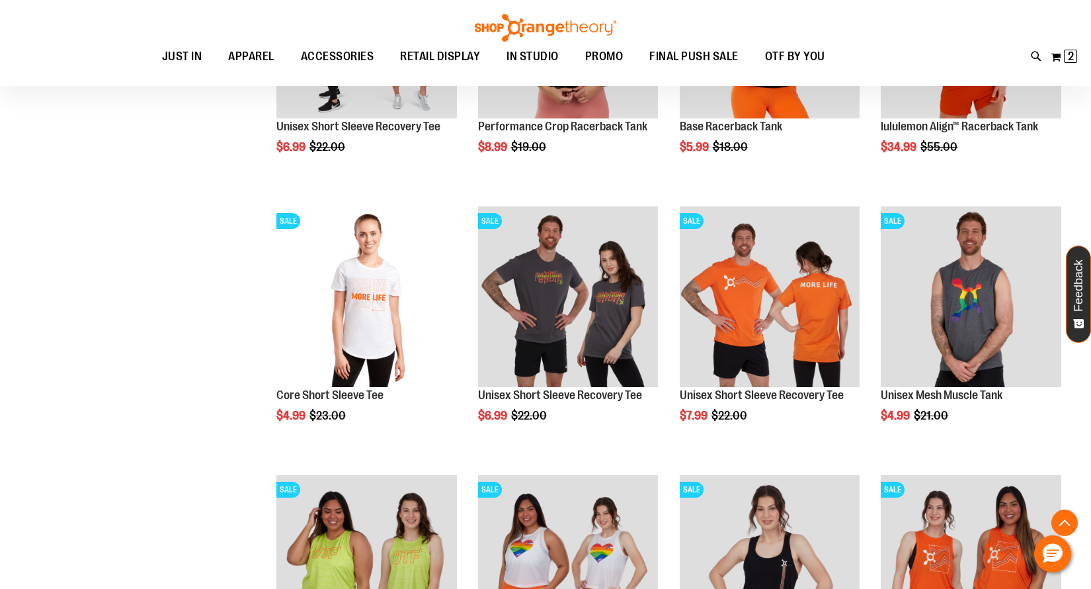
scroll to position [2193, 0]
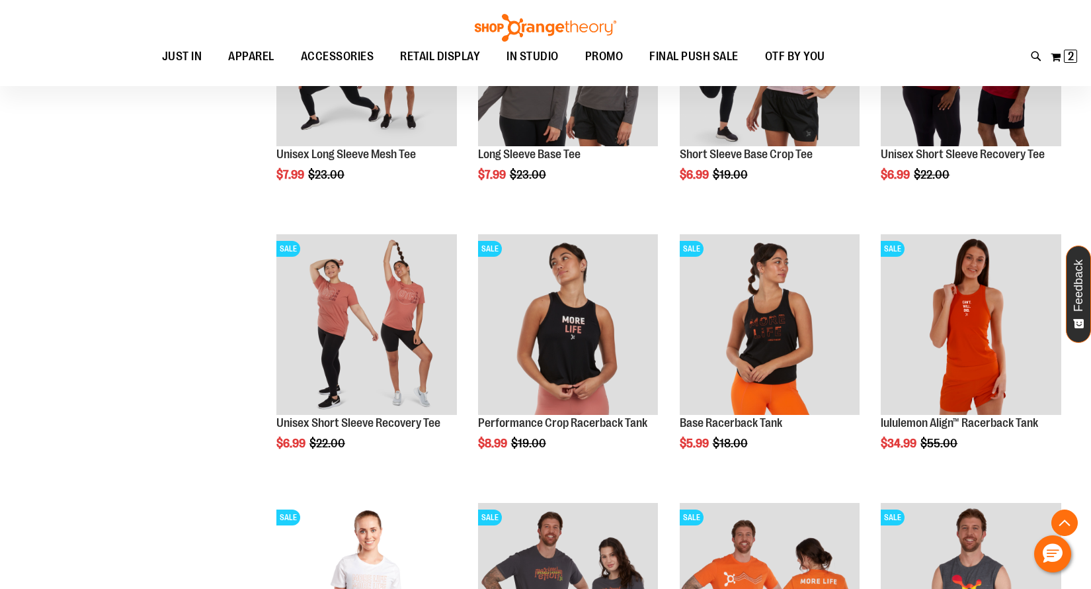
scroll to position [1904, 0]
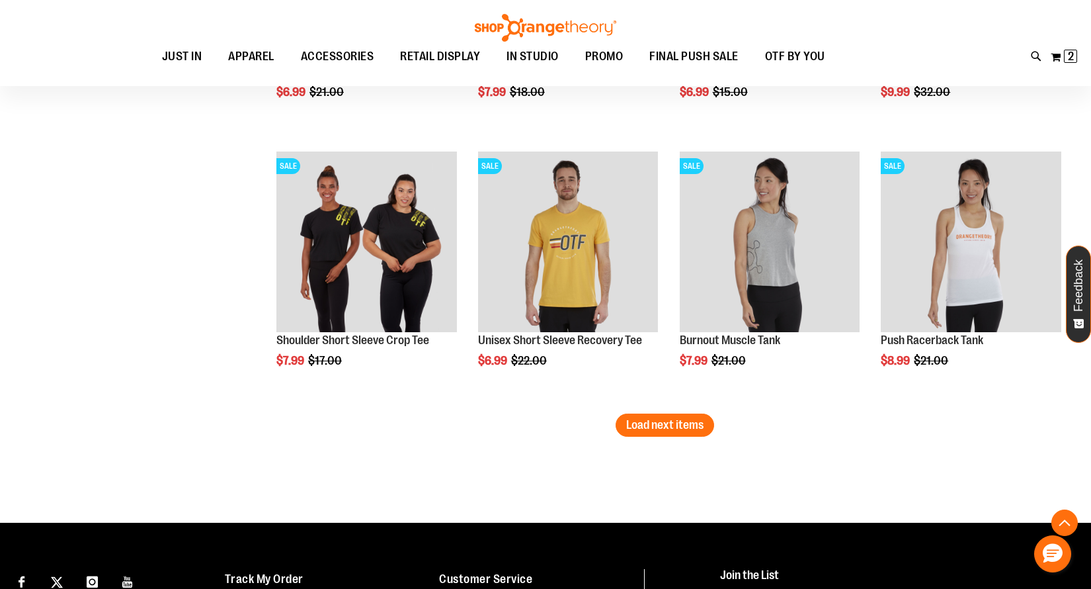
scroll to position [3069, 0]
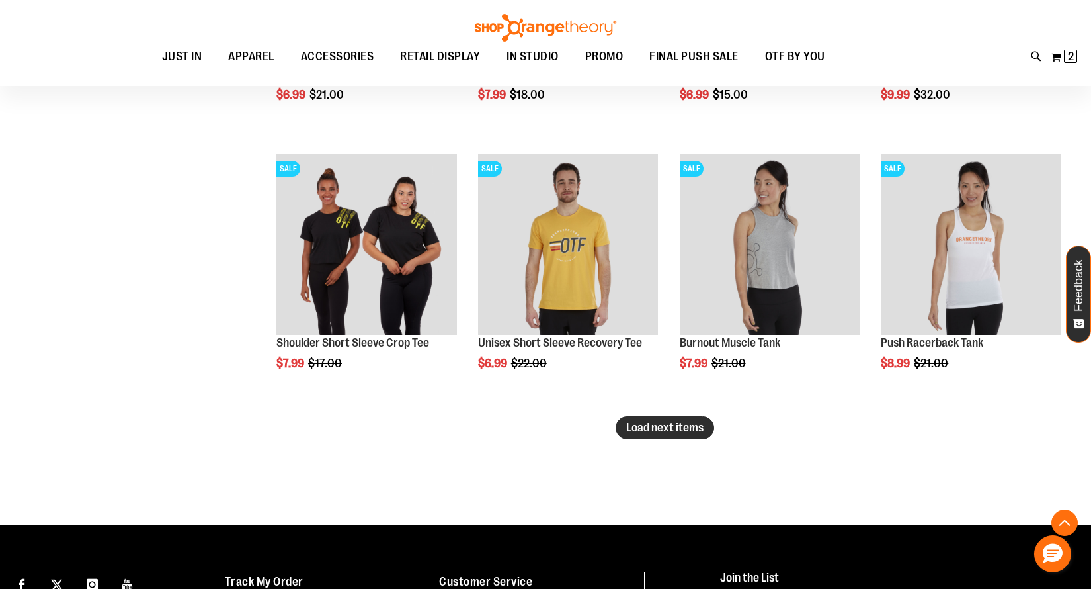
click at [674, 421] on span "Load next items" at bounding box center [664, 427] width 77 height 13
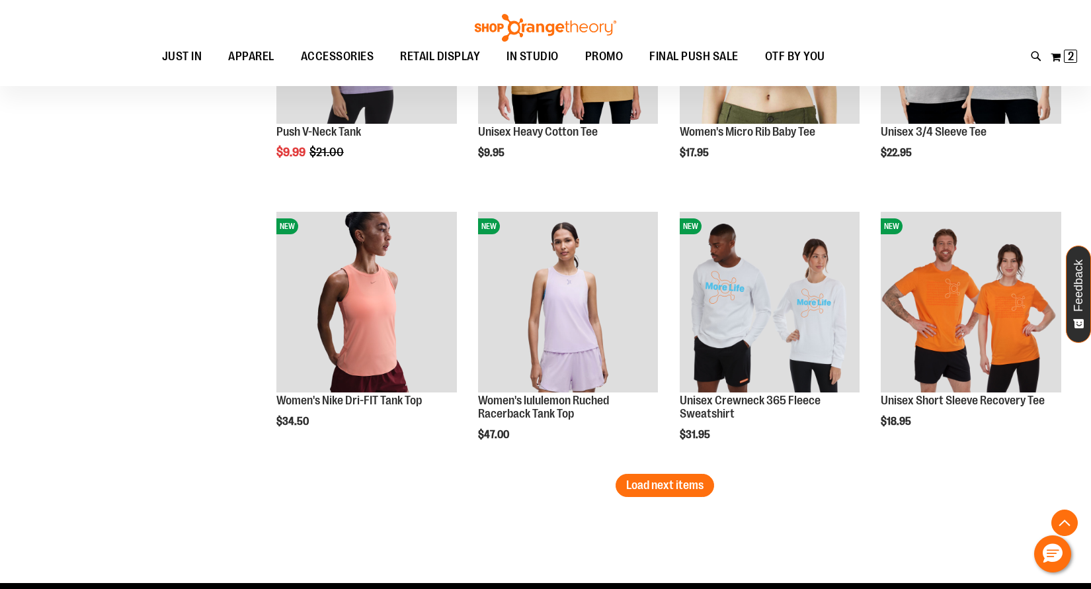
scroll to position [3818, 0]
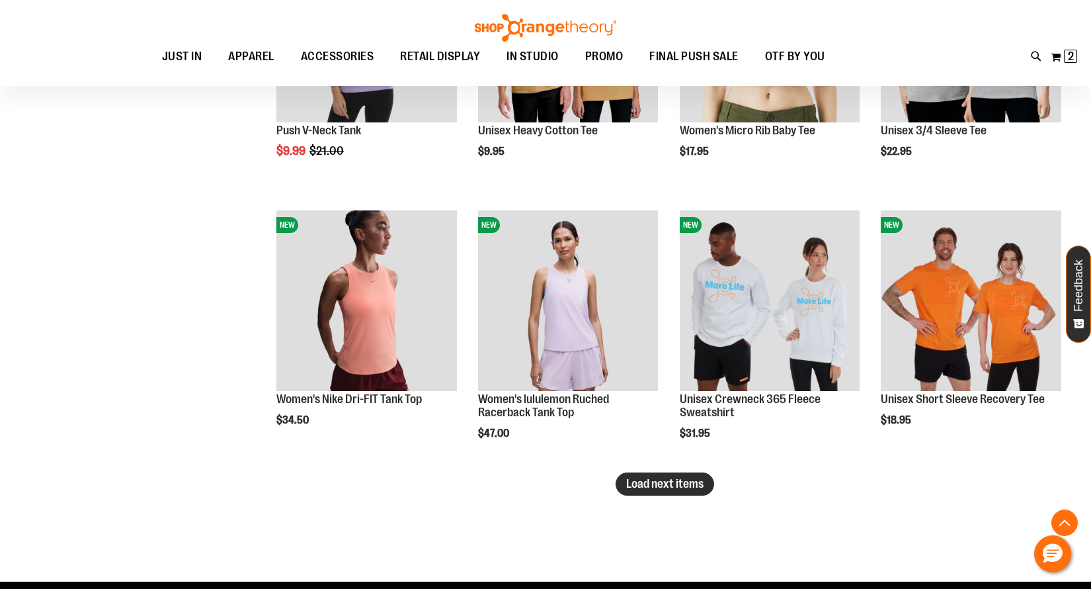
click at [673, 489] on span "Load next items" at bounding box center [664, 483] width 77 height 13
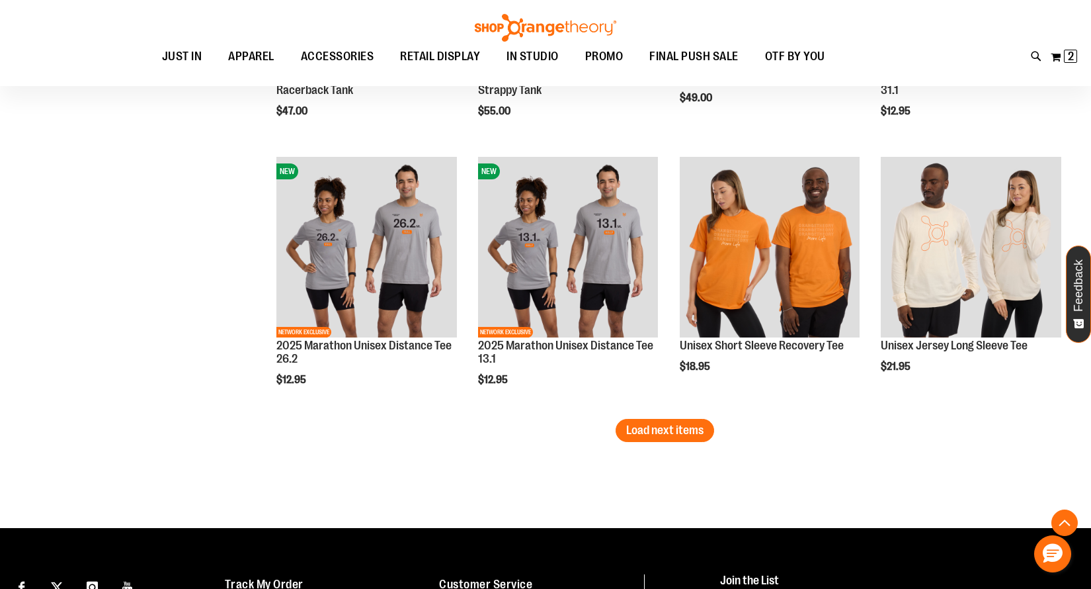
scroll to position [4679, 0]
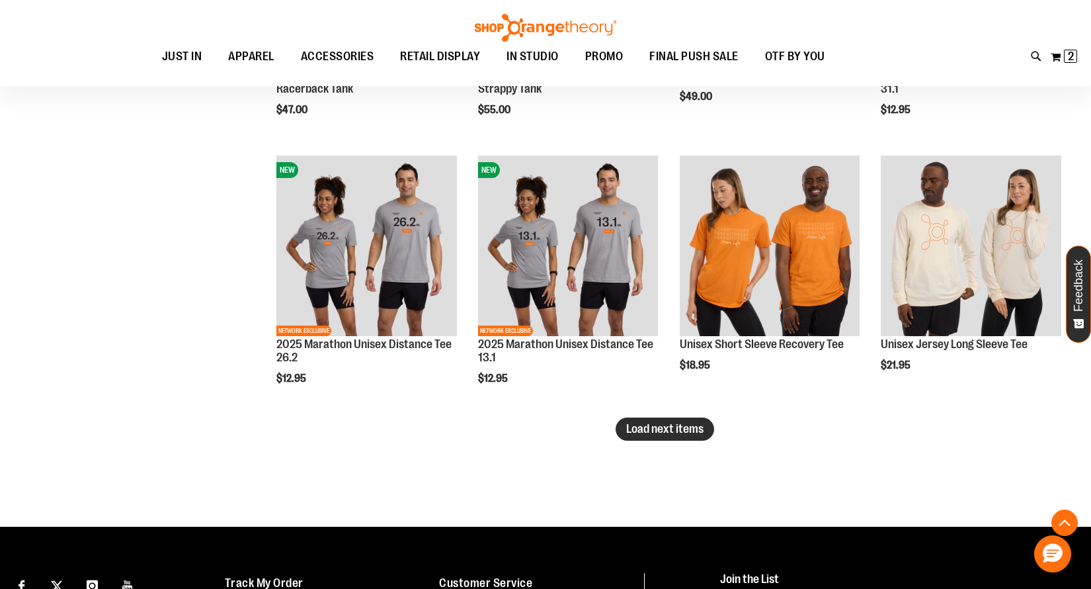
click at [657, 426] on span "Load next items" at bounding box center [664, 428] width 77 height 13
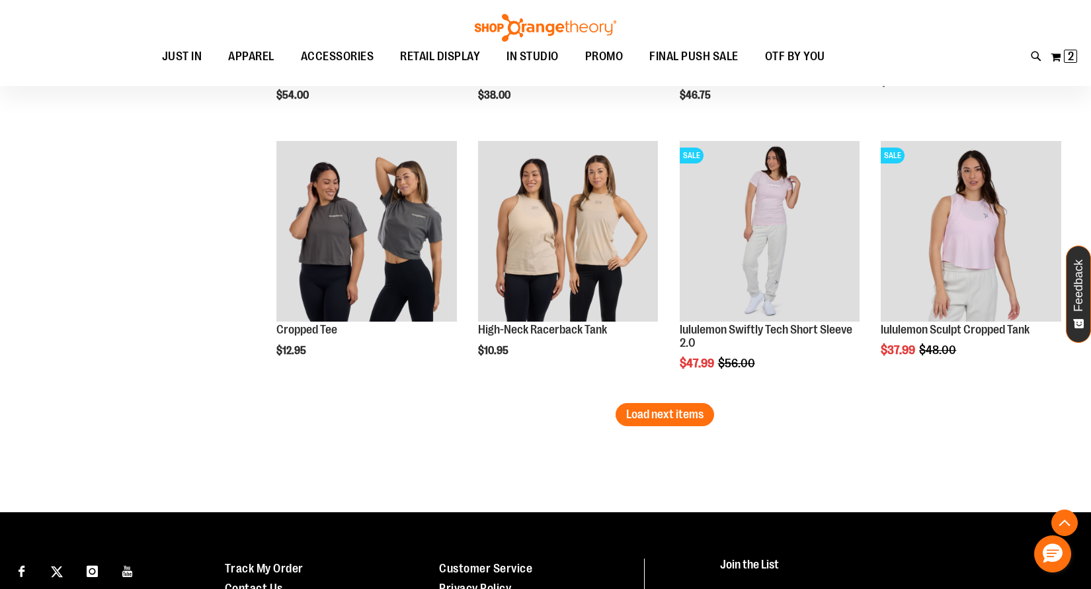
scroll to position [5517, 0]
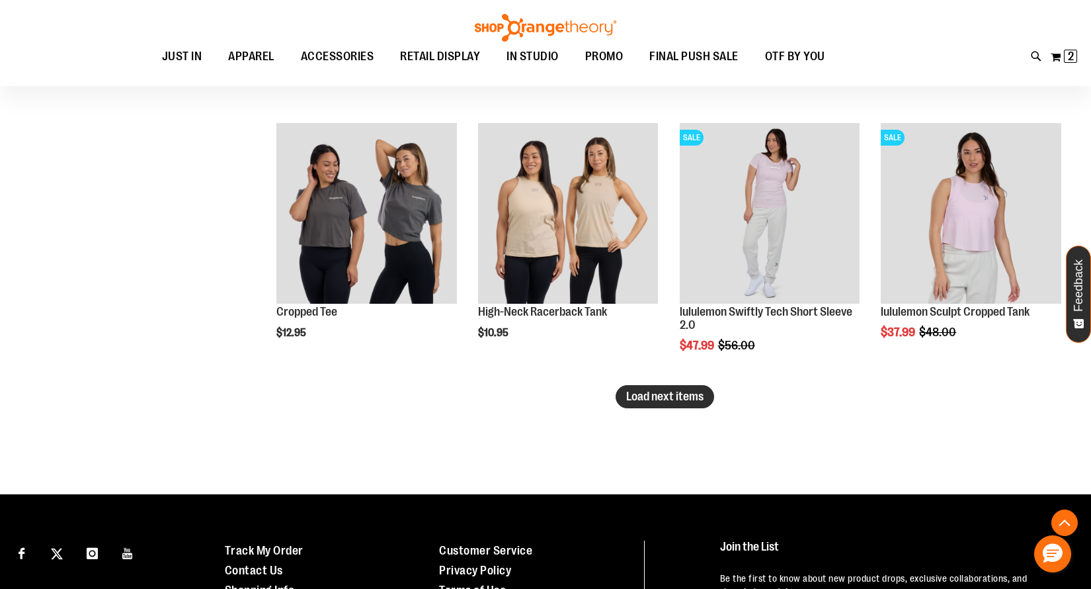
click at [663, 399] on span "Load next items" at bounding box center [664, 396] width 77 height 13
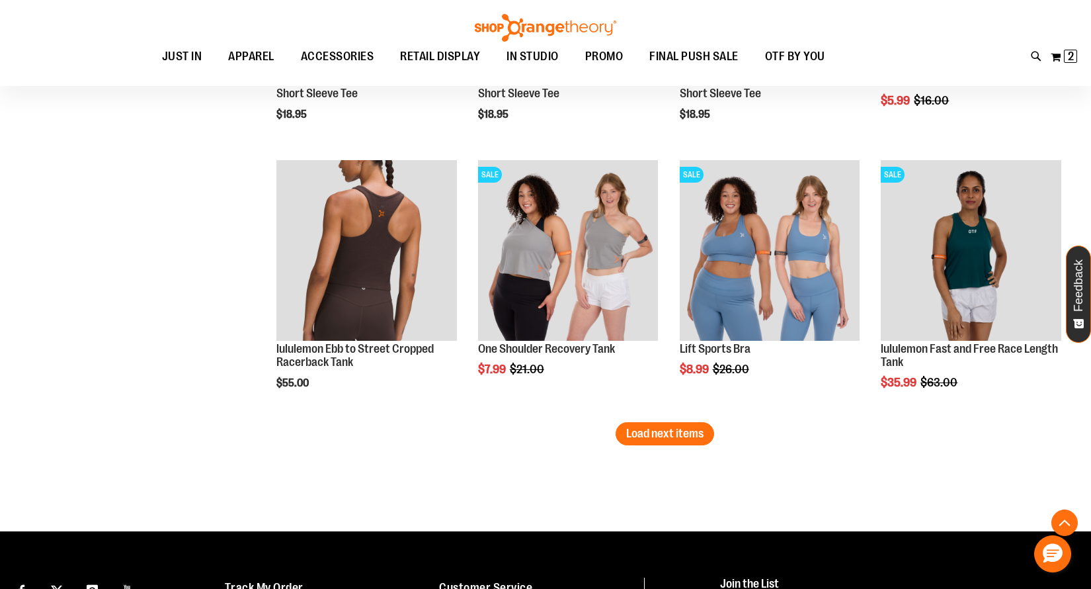
scroll to position [6287, 0]
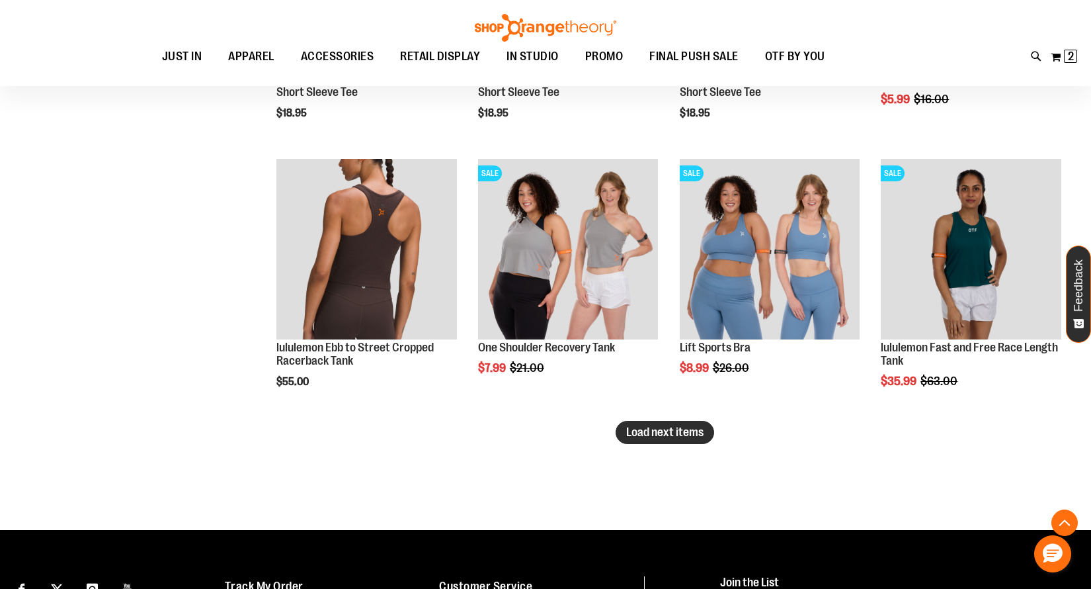
click at [642, 439] on span "Load next items" at bounding box center [664, 431] width 77 height 13
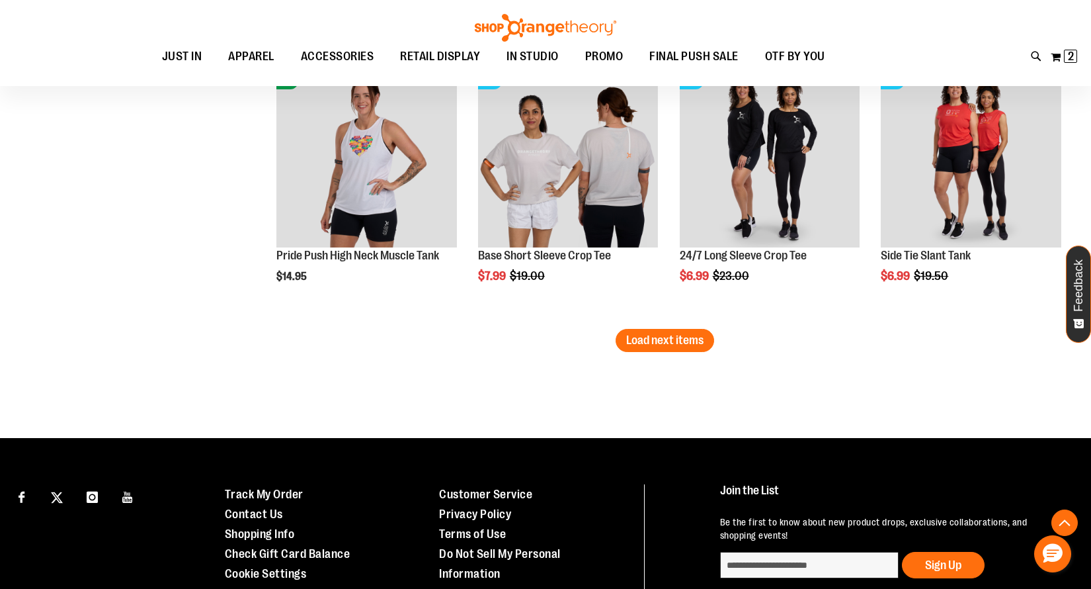
scroll to position [7184, 0]
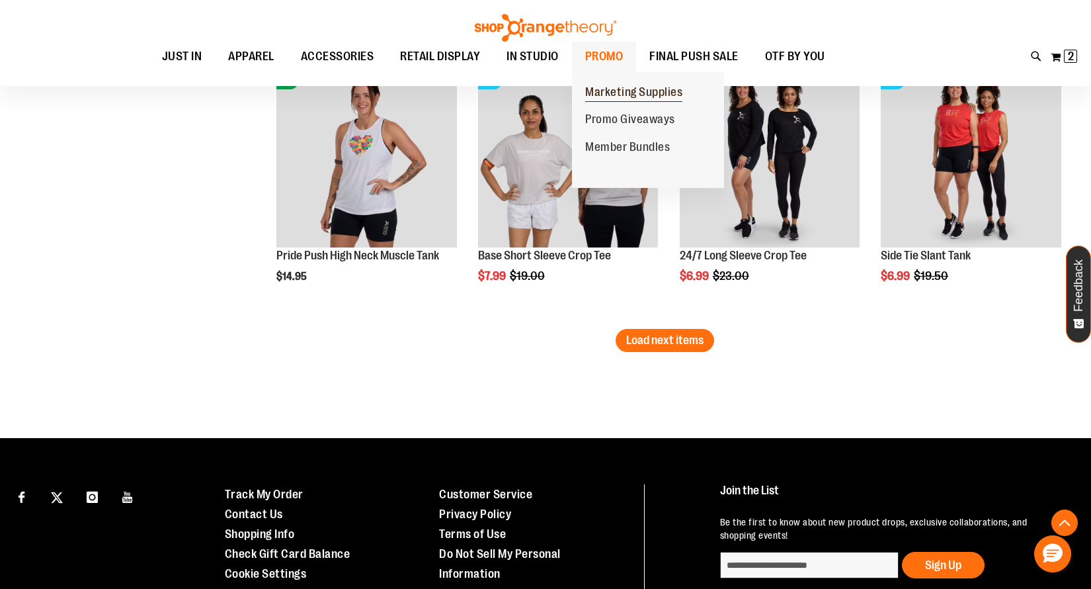
click at [619, 95] on span "Marketing Supplies" at bounding box center [633, 93] width 97 height 17
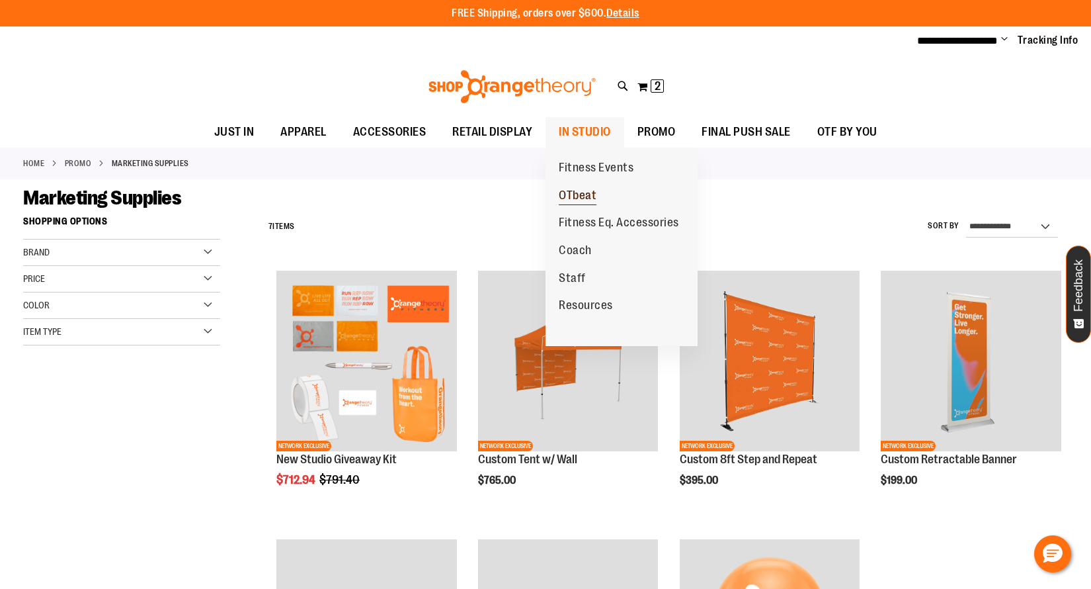
click at [576, 197] on span "OTbeat" at bounding box center [578, 196] width 38 height 17
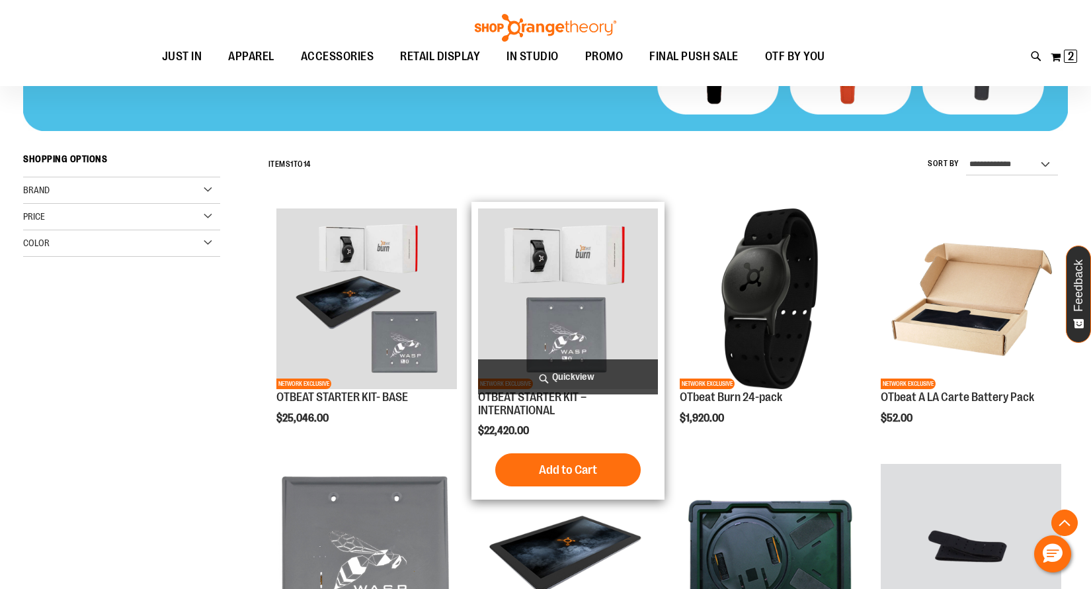
scroll to position [312, 0]
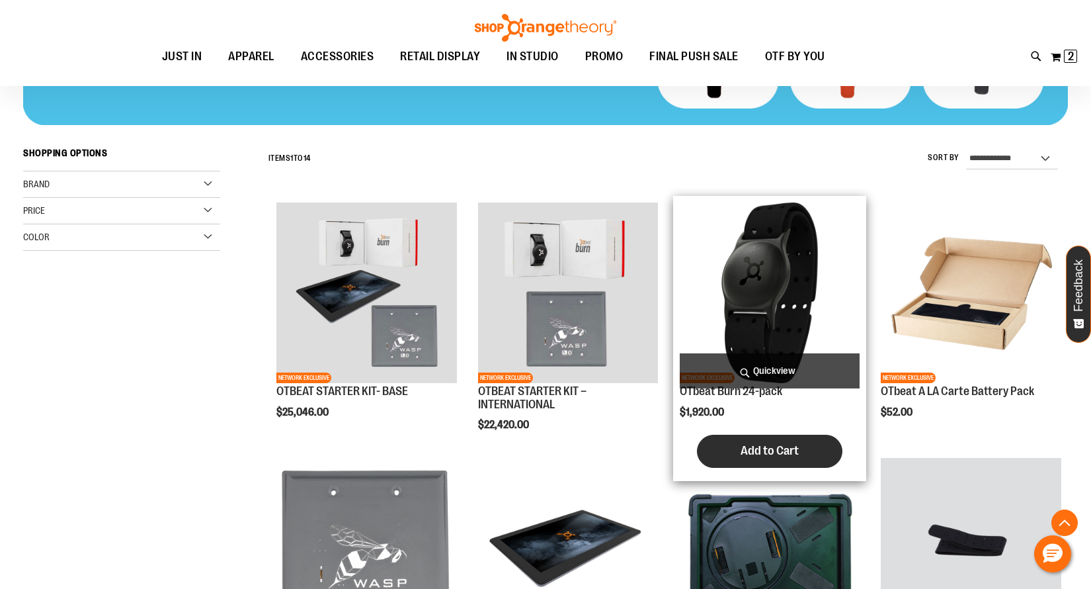
click at [774, 449] on span "Add to Cart" at bounding box center [770, 450] width 58 height 15
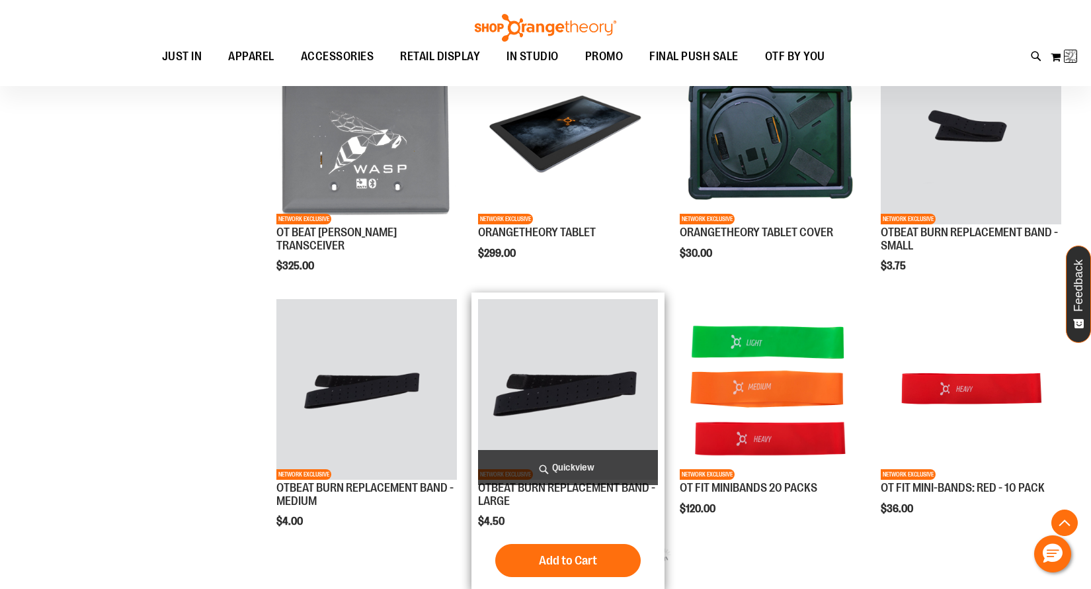
scroll to position [831, 0]
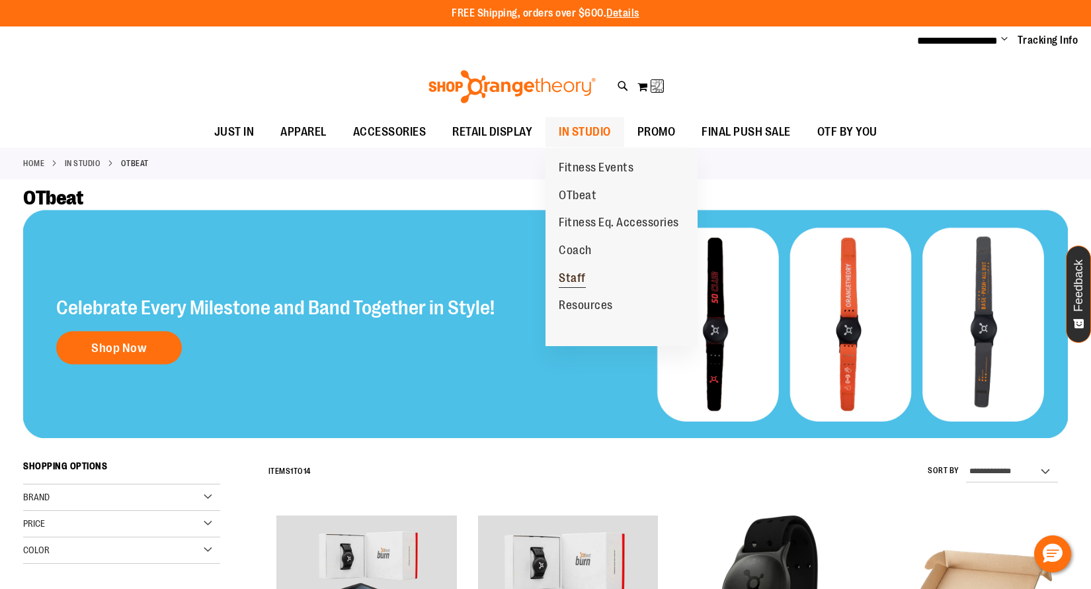
click at [574, 284] on span "Staff" at bounding box center [572, 279] width 27 height 17
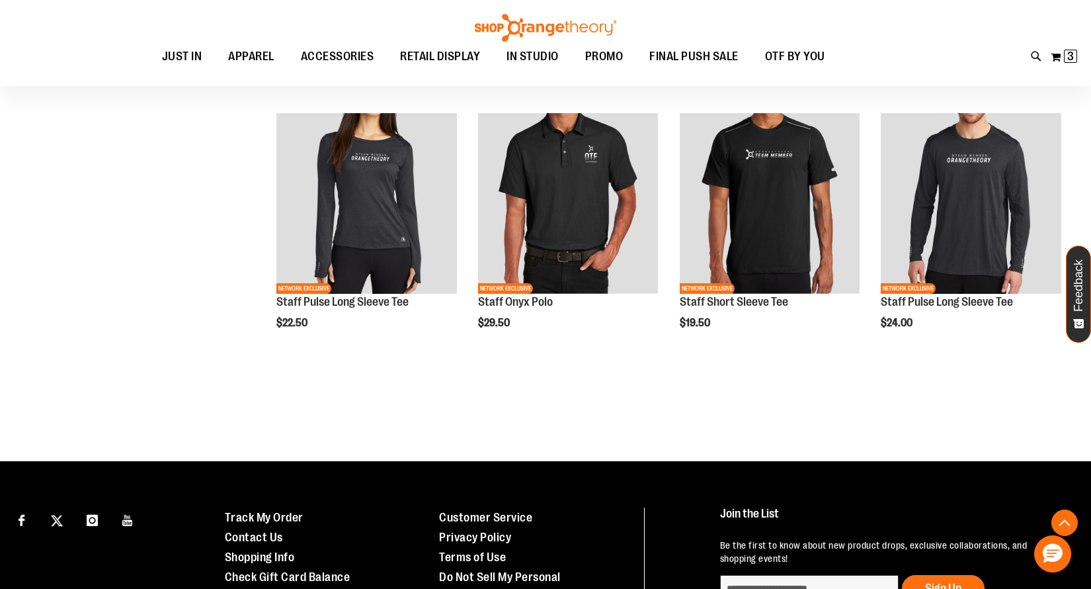
scroll to position [491, 0]
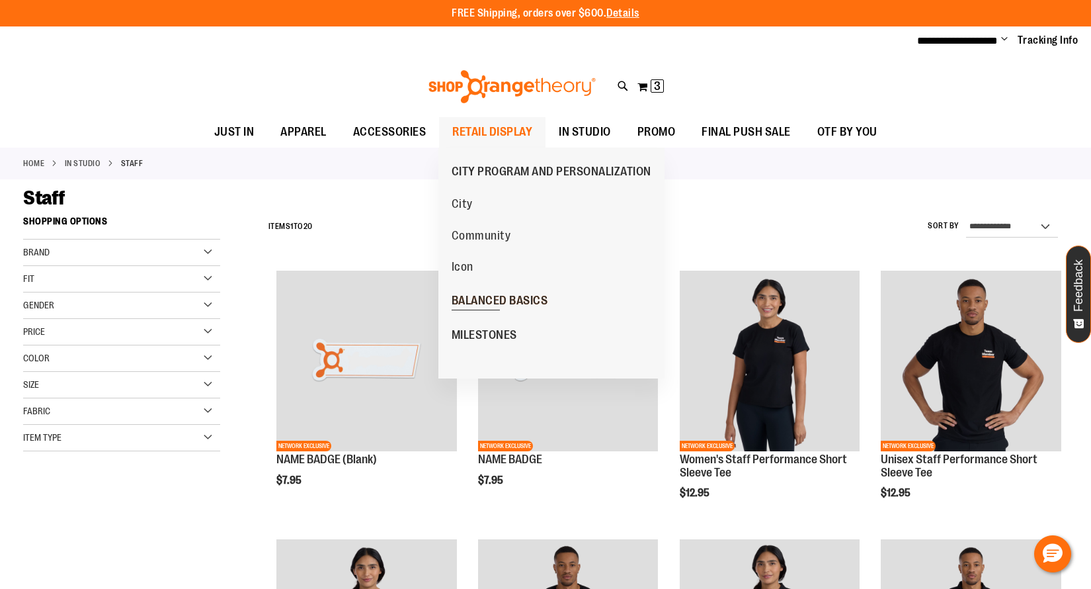
click at [489, 296] on span "BALANCED BASICS" at bounding box center [500, 302] width 97 height 17
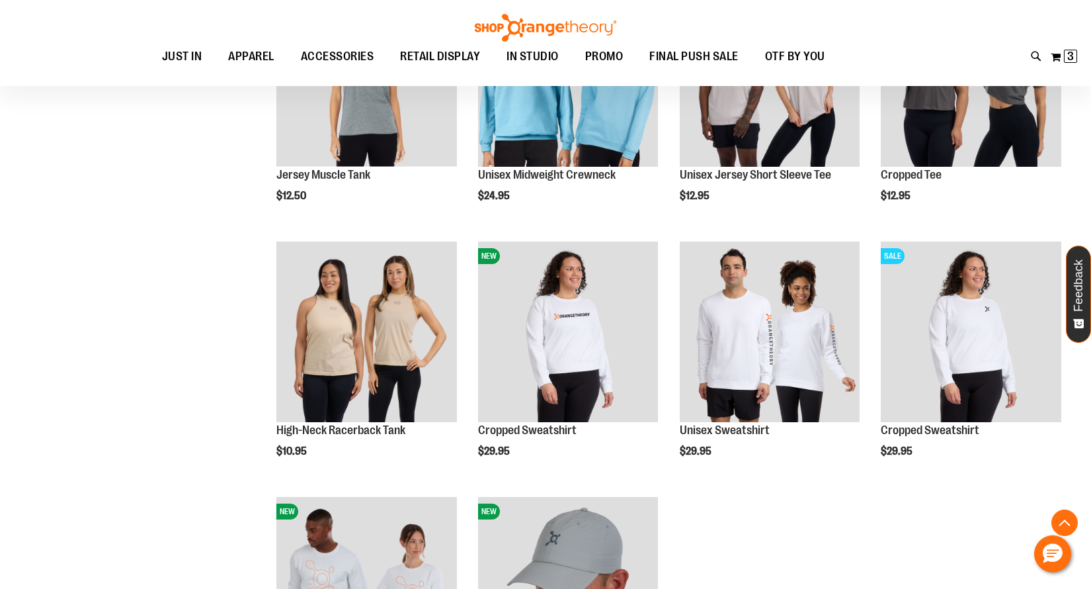
scroll to position [546, 0]
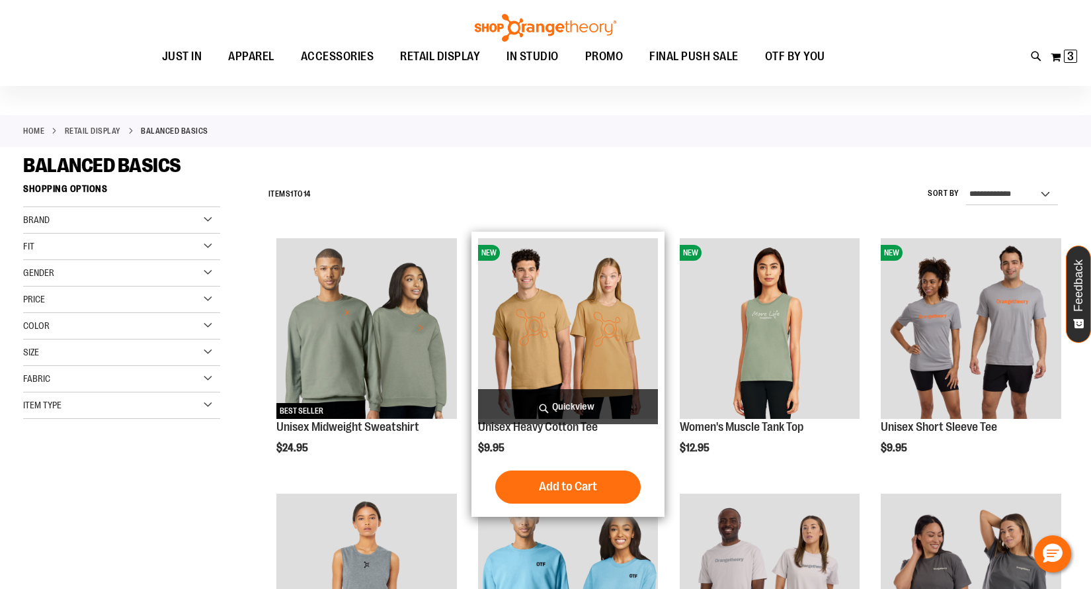
scroll to position [24, 0]
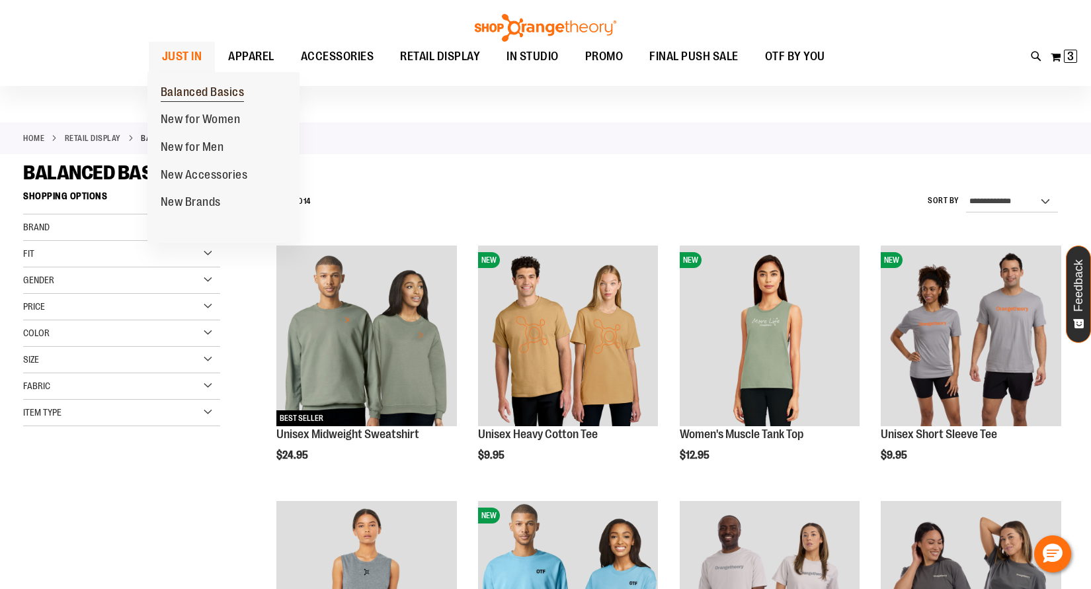
click at [206, 95] on span "Balanced Basics" at bounding box center [203, 93] width 84 height 17
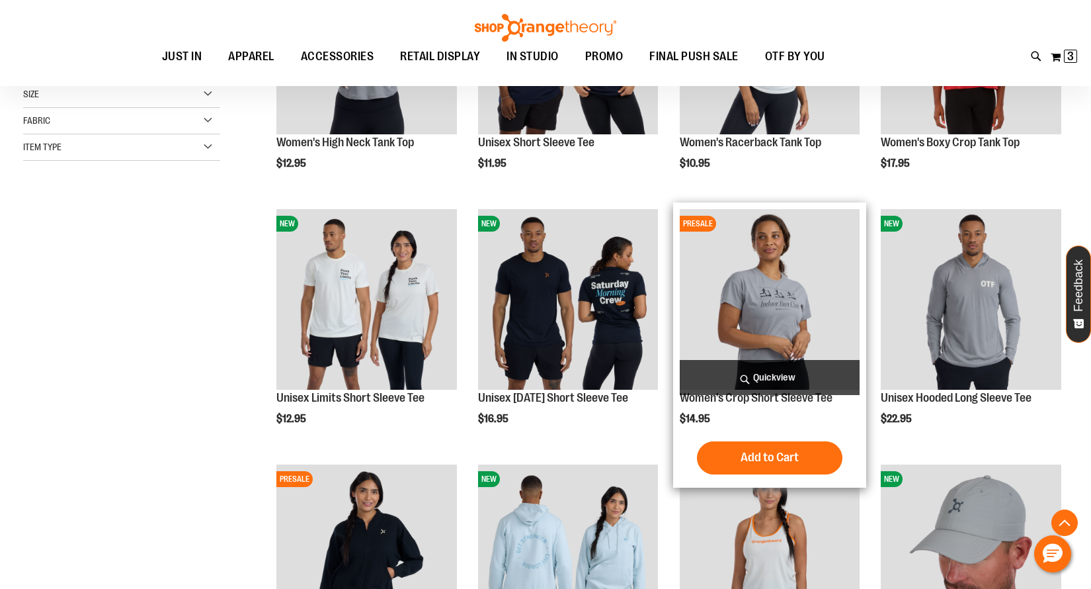
scroll to position [323, 0]
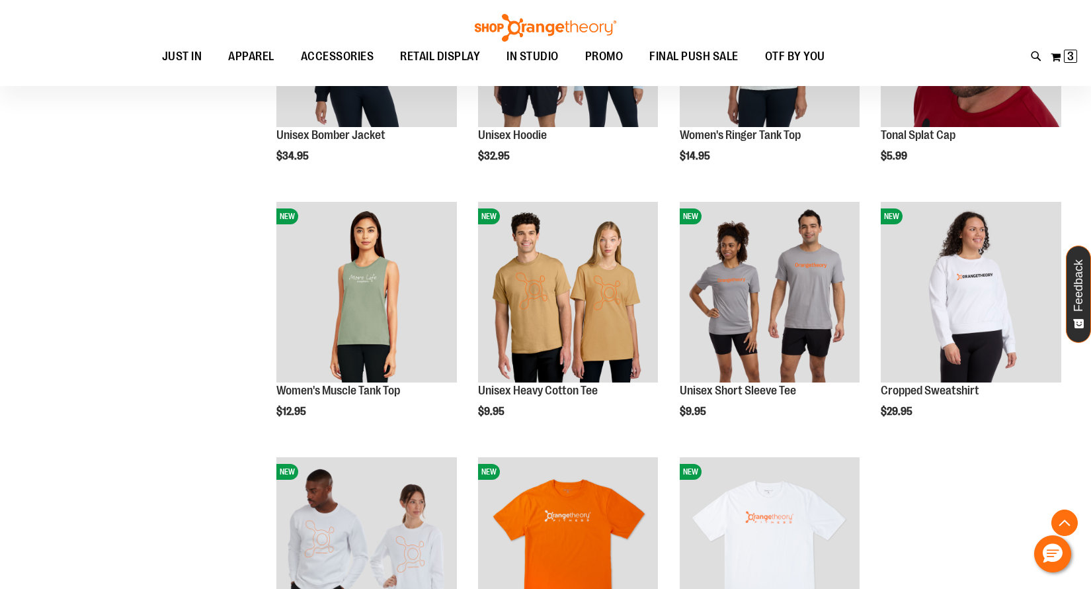
scroll to position [827, 0]
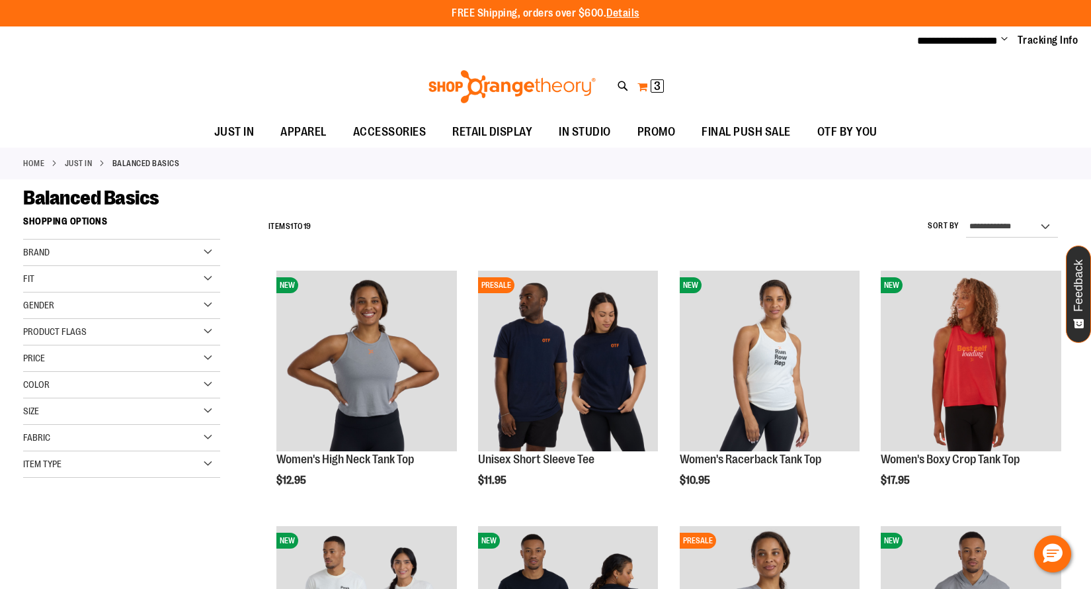
click at [658, 86] on span "3" at bounding box center [657, 85] width 7 height 13
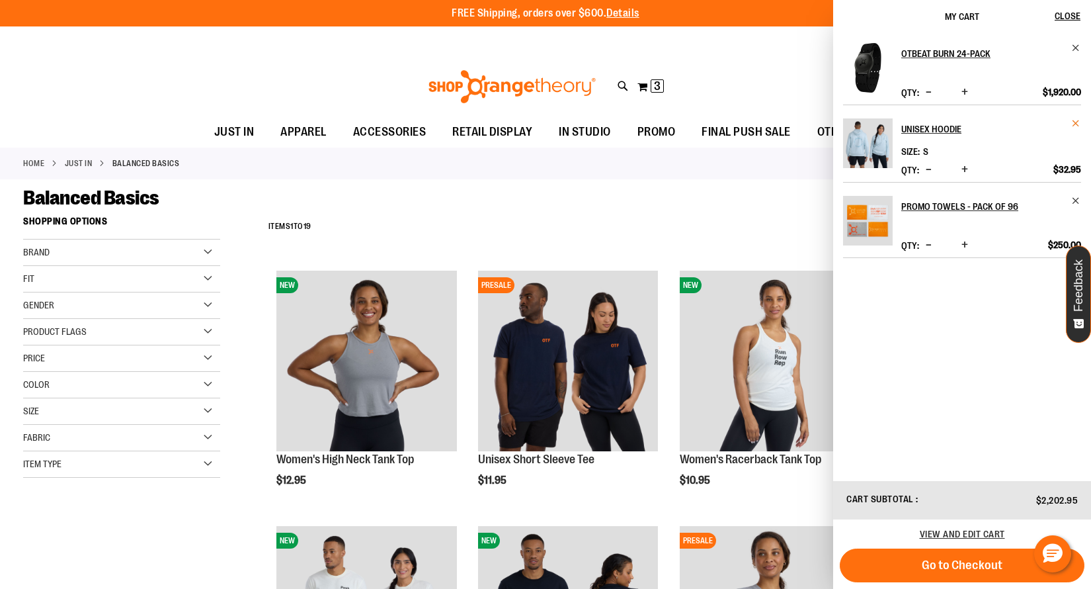
click at [1077, 121] on span "Remove item" at bounding box center [1076, 123] width 10 height 10
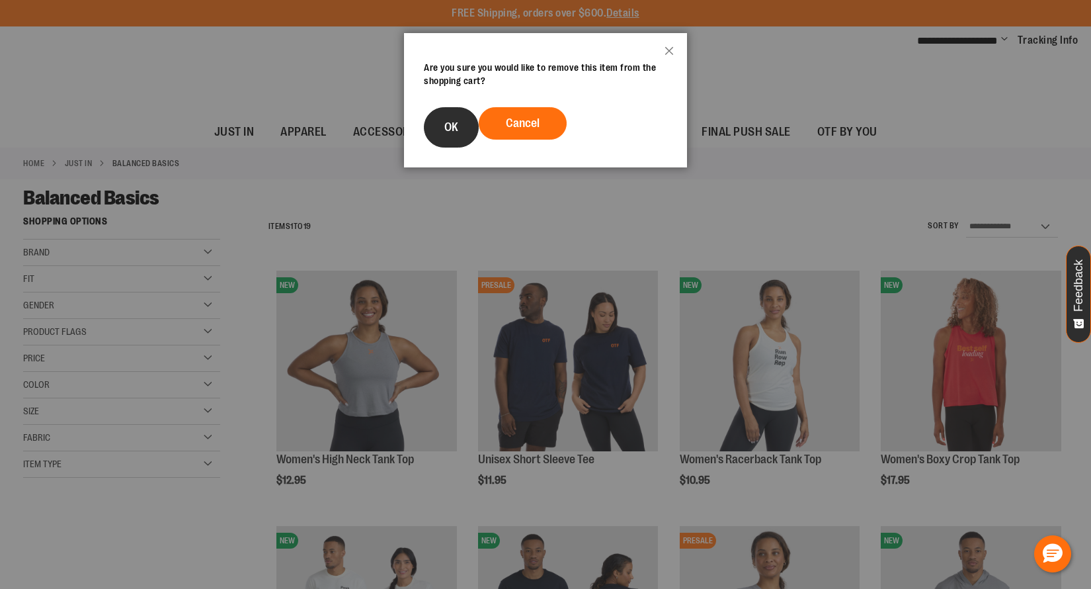
click at [444, 138] on button "OK" at bounding box center [451, 127] width 55 height 40
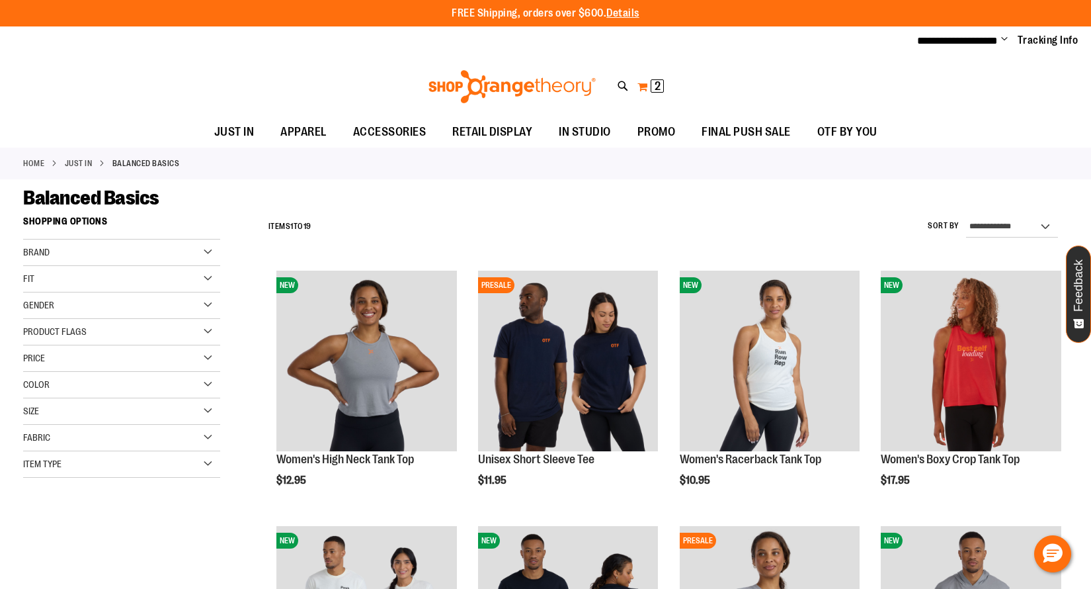
click at [655, 85] on span "2" at bounding box center [658, 85] width 6 height 13
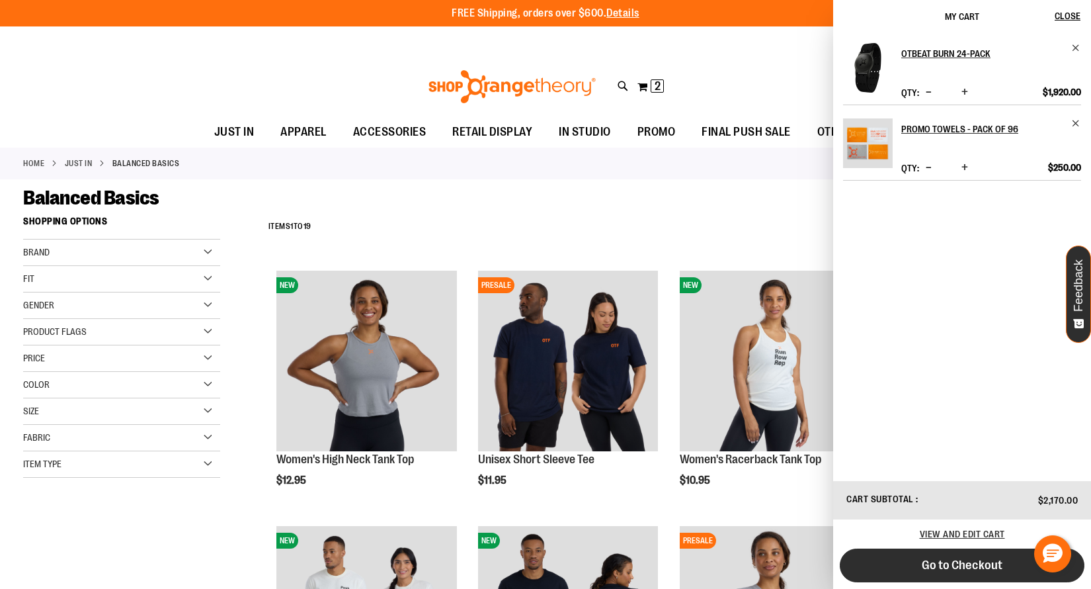
click at [931, 564] on span "Go to Checkout" at bounding box center [962, 565] width 81 height 15
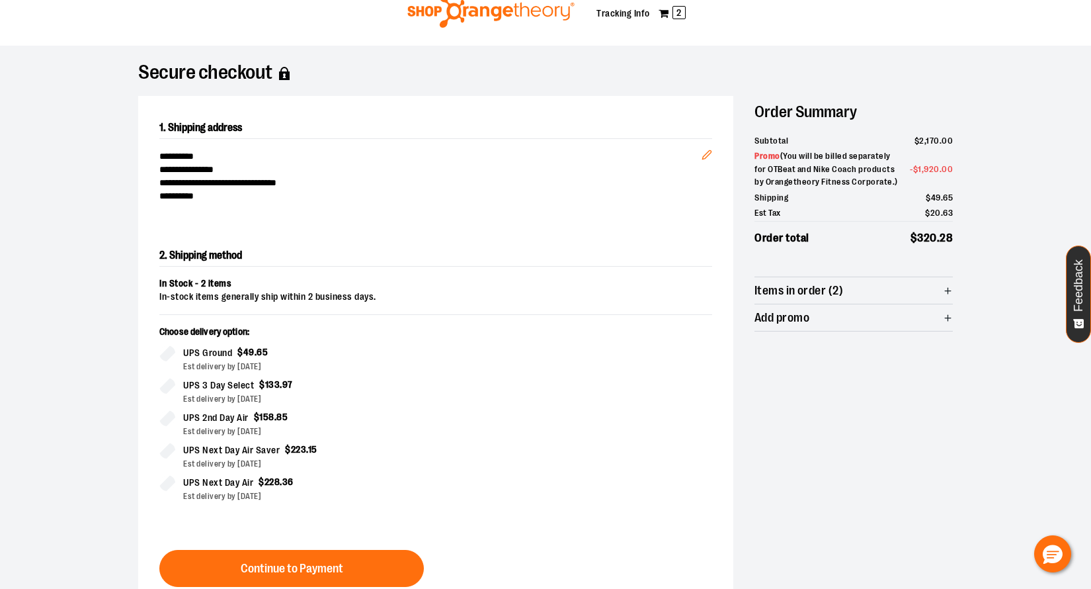
scroll to position [46, 0]
click at [709, 160] on button "Edit" at bounding box center [707, 151] width 32 height 46
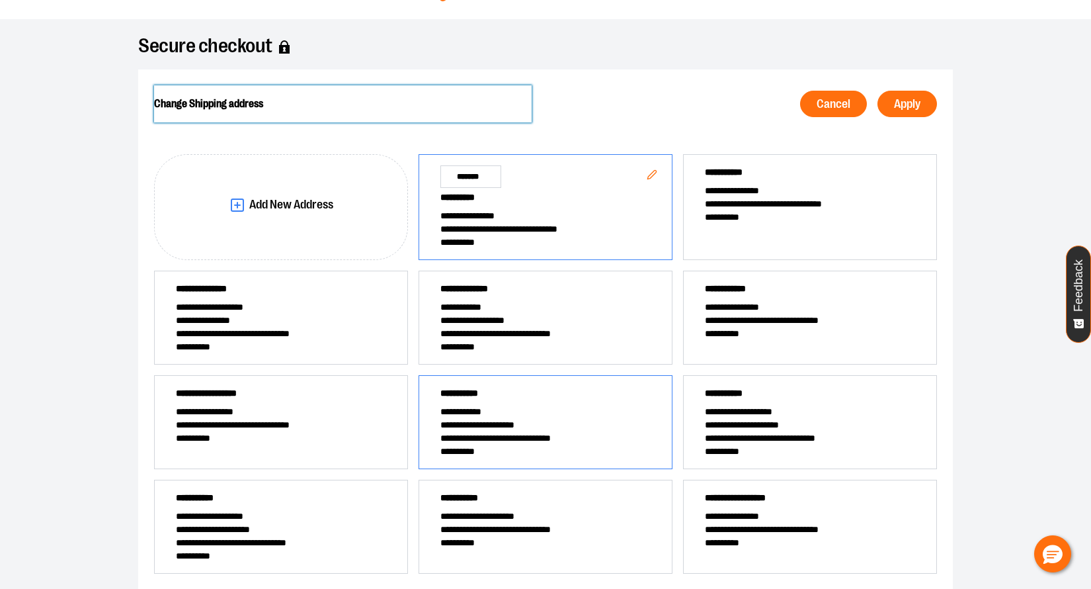
scroll to position [75, 0]
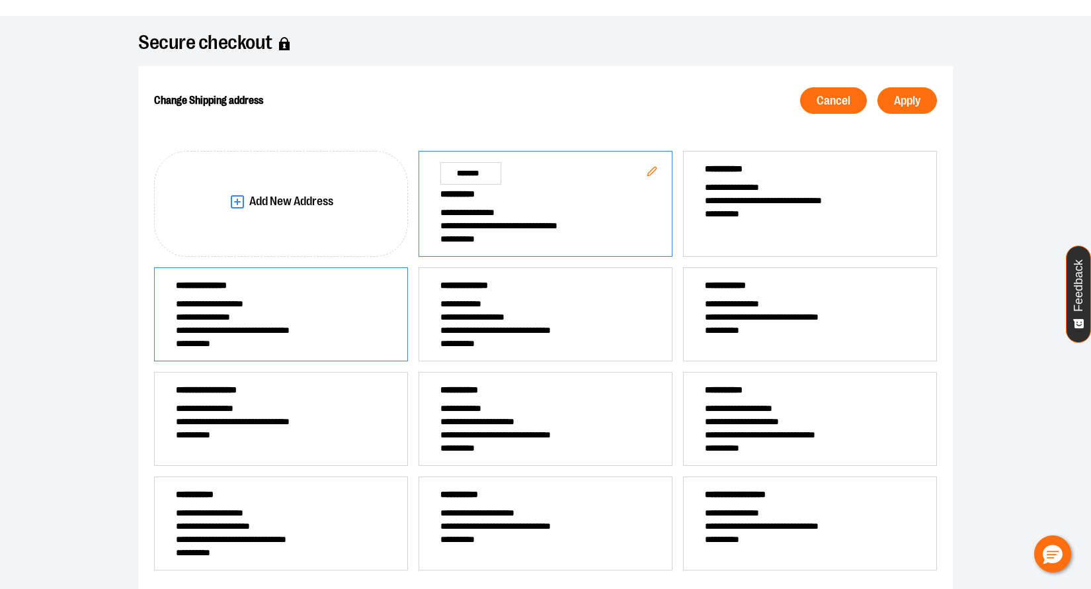
click at [261, 315] on span "**********" at bounding box center [281, 316] width 210 height 13
click at [895, 106] on span "Apply" at bounding box center [907, 101] width 26 height 13
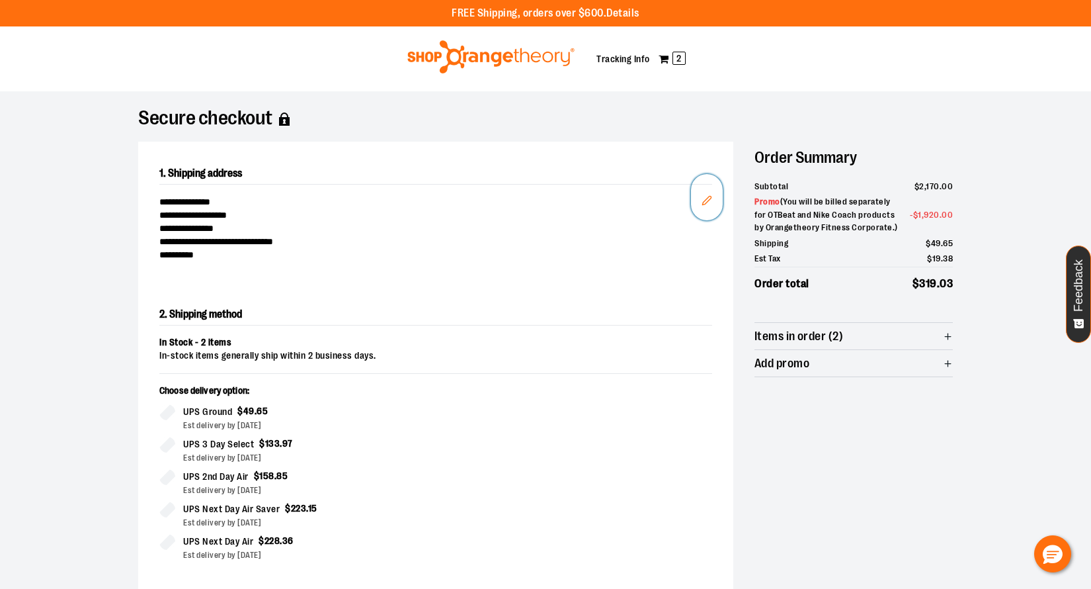
scroll to position [0, 0]
click at [677, 60] on span "2" at bounding box center [679, 58] width 13 height 13
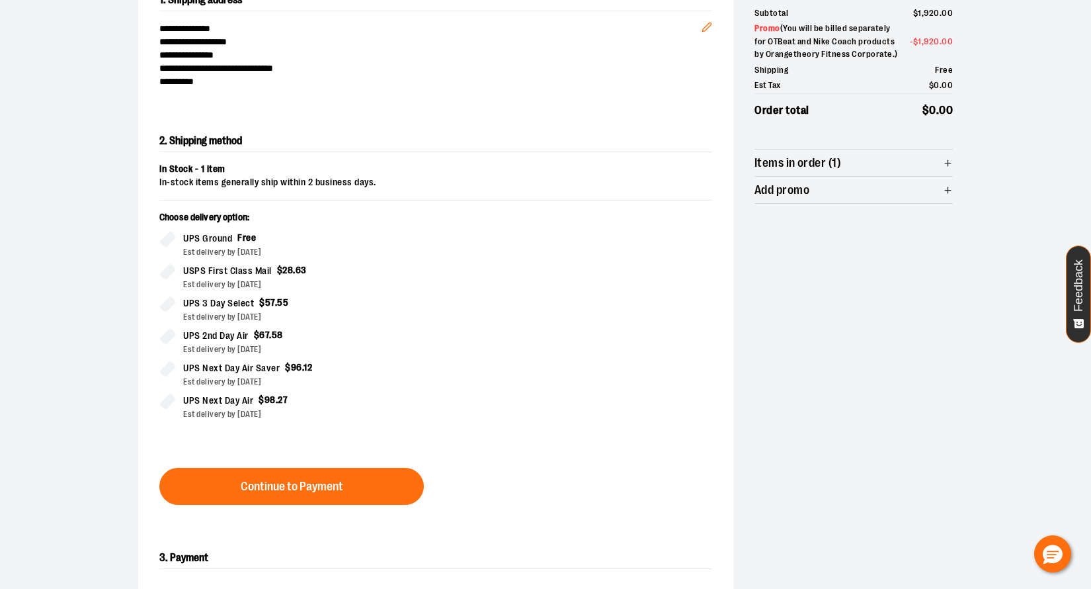
scroll to position [175, 0]
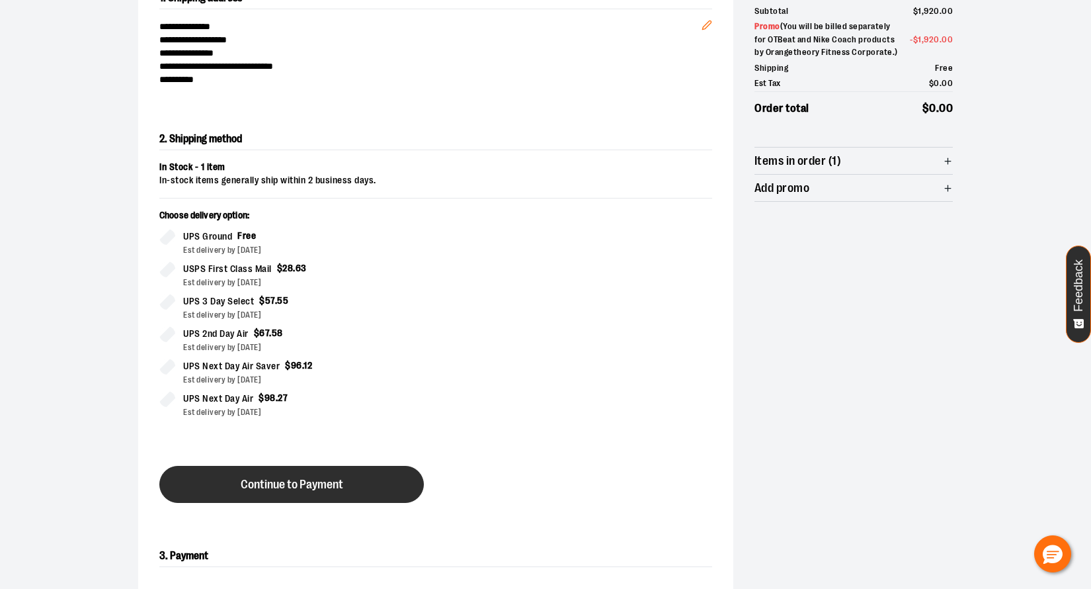
click at [300, 485] on span "Continue to Payment" at bounding box center [292, 484] width 103 height 13
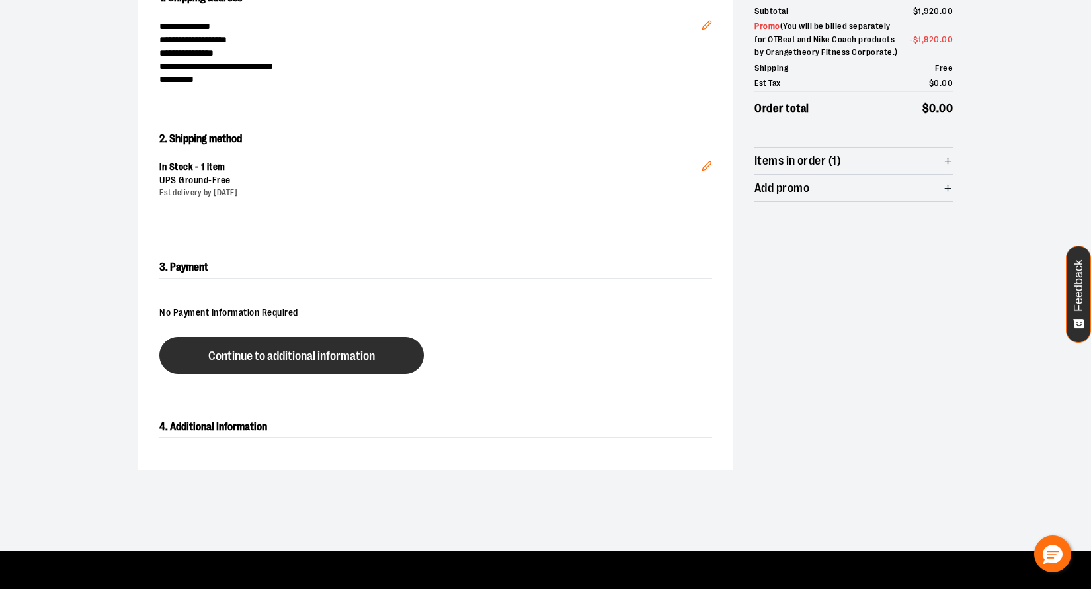
click at [259, 369] on button "Continue to additional information" at bounding box center [291, 355] width 265 height 37
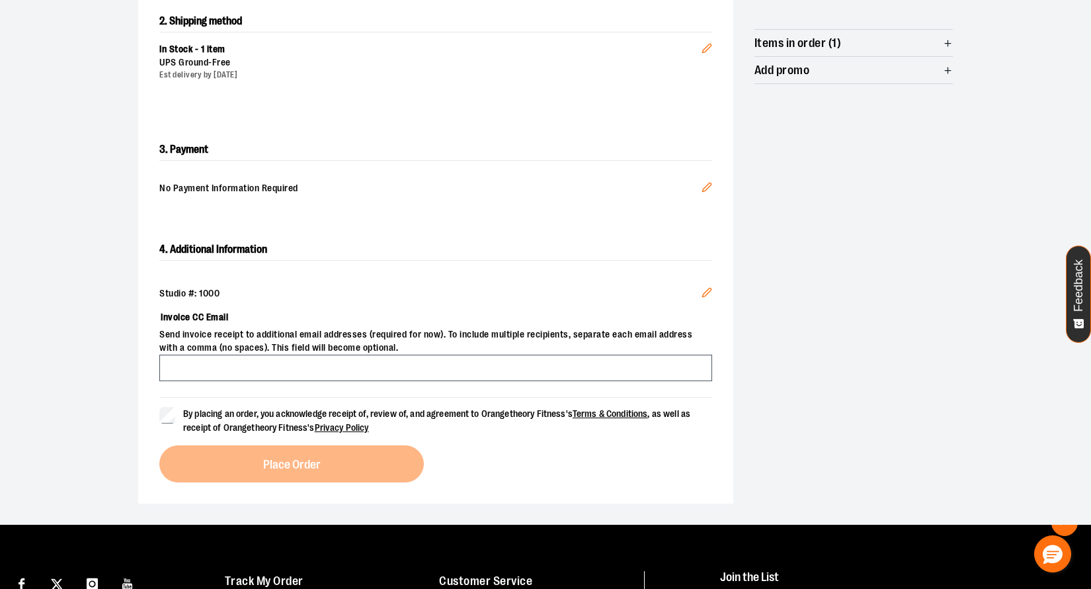
scroll to position [298, 0]
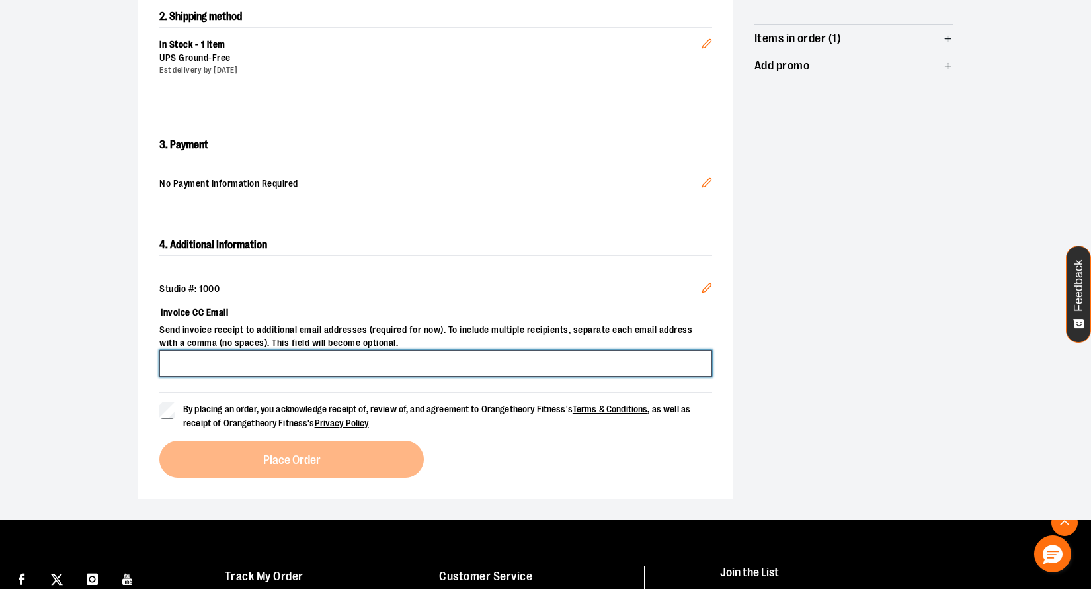
click at [233, 364] on input "Invoice CC Email" at bounding box center [435, 363] width 553 height 26
type input "**********"
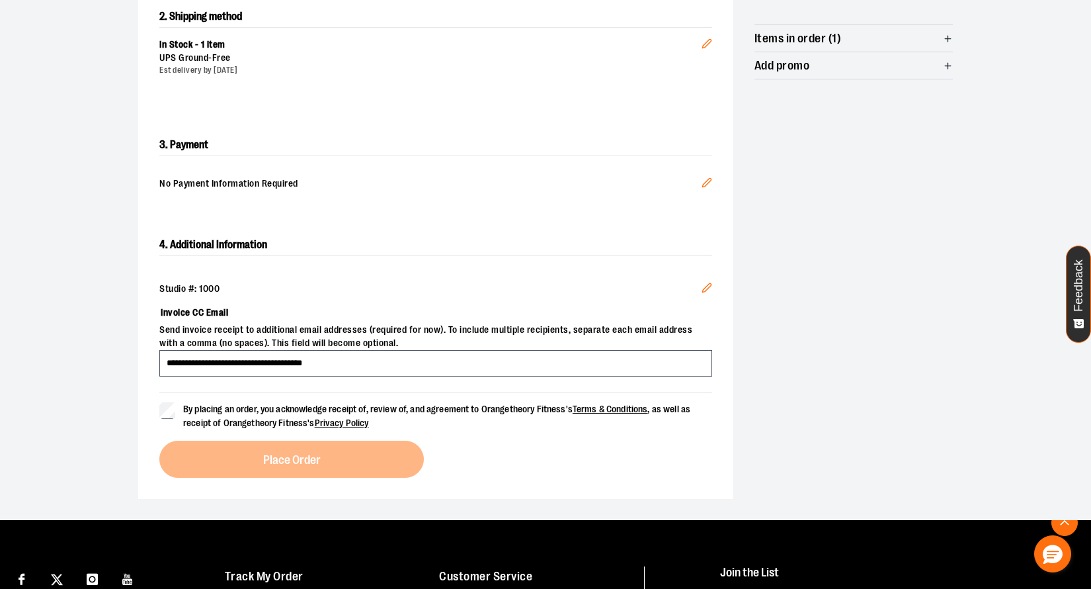
click at [704, 282] on icon "Edit" at bounding box center [707, 287] width 11 height 11
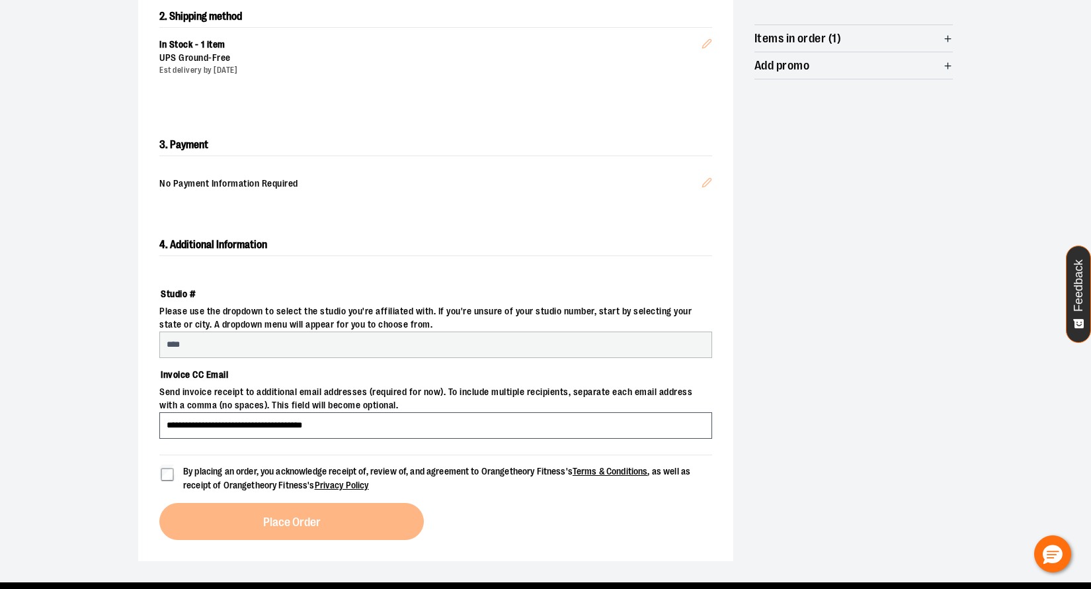
select select "***"
select select "**********"
select select "*******"
select select "****"
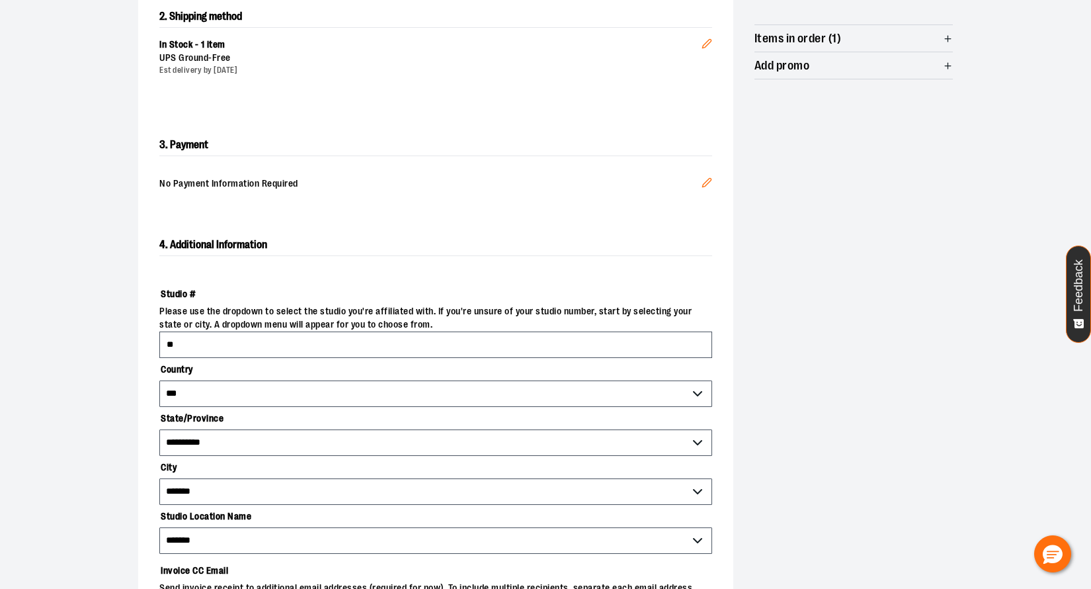
type input "*"
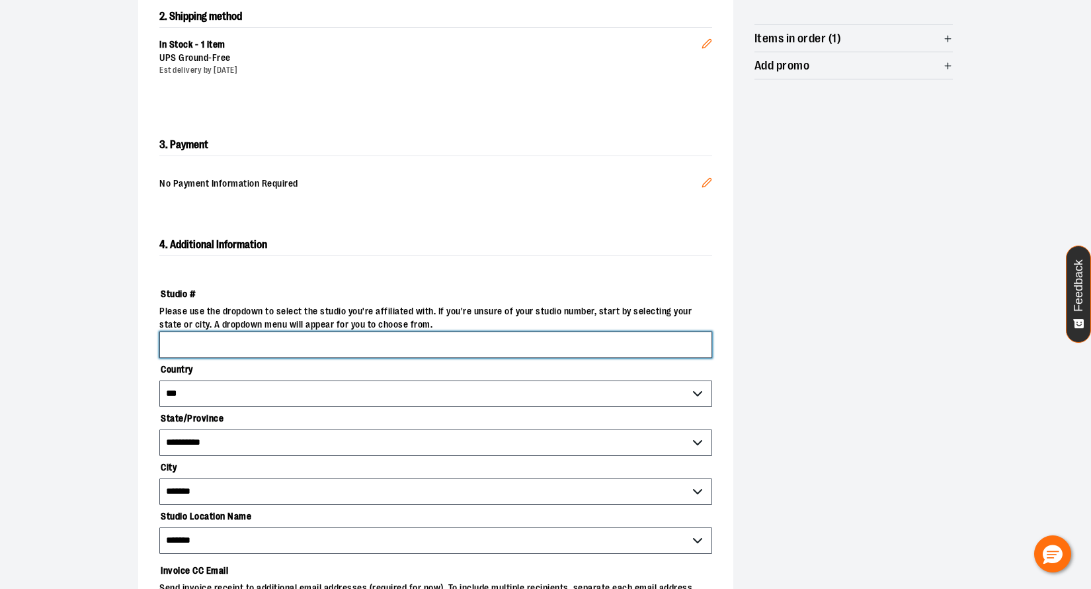
type input "*"
type input "****"
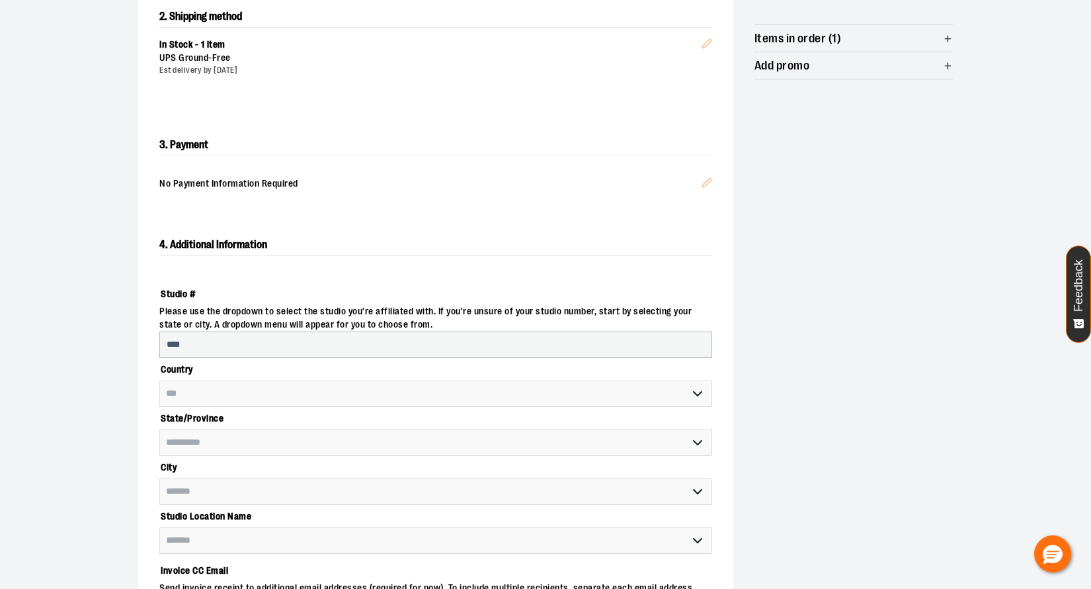
click at [247, 306] on span "Please use the dropdown to select the studio you're affiliated with. If you're …" at bounding box center [435, 318] width 553 height 26
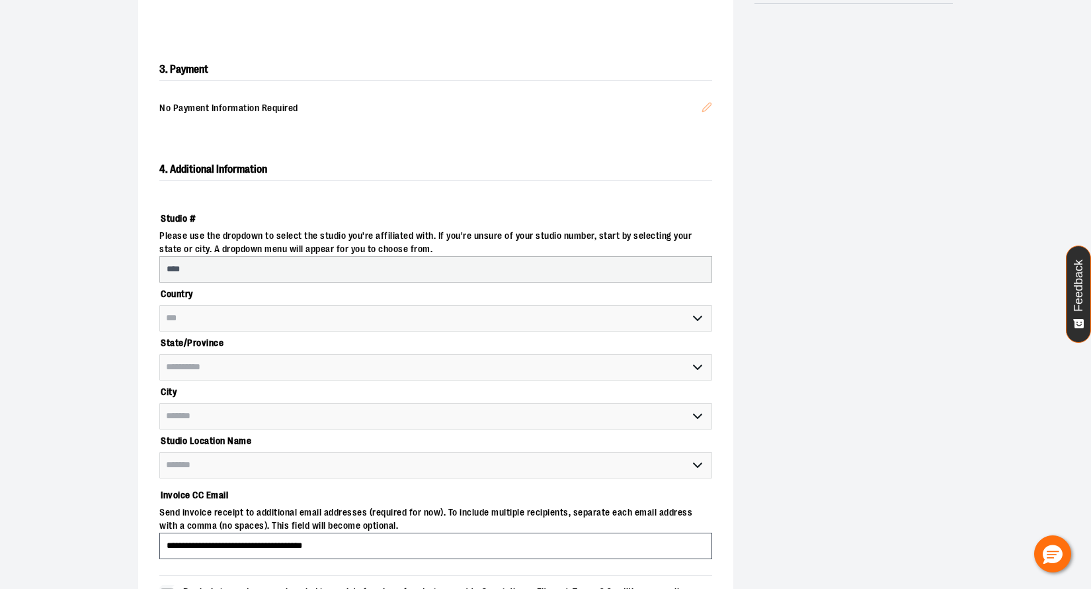
select select "********"
select select "****"
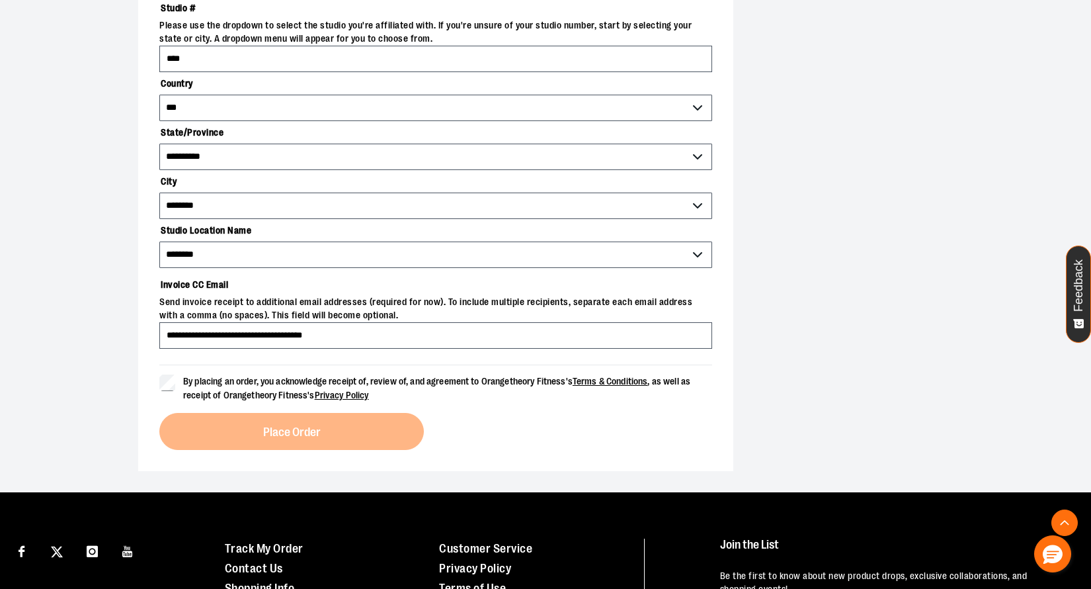
scroll to position [591, 0]
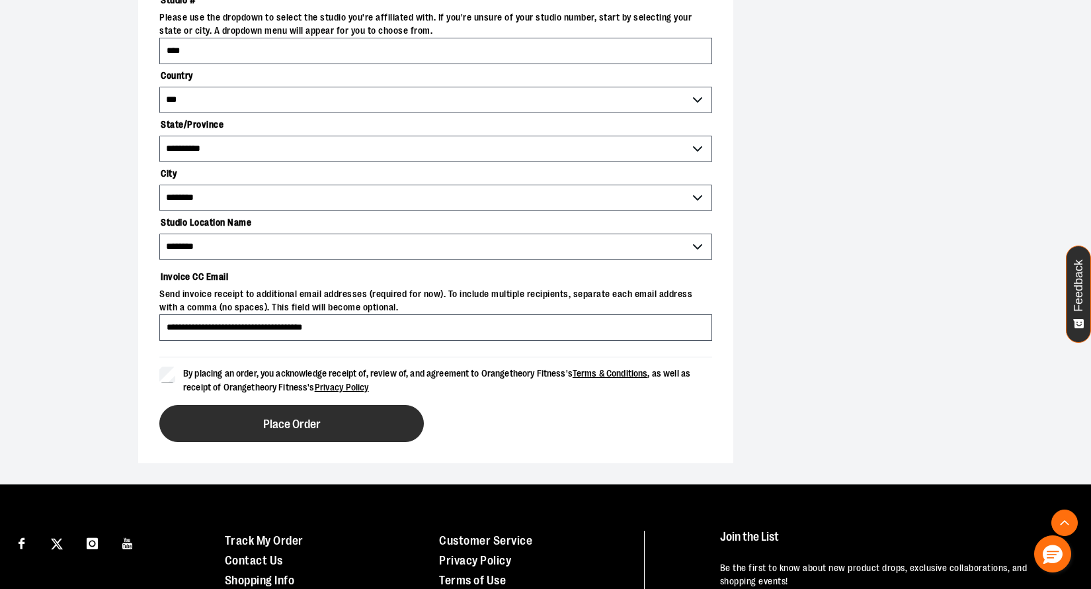
click at [248, 422] on button "Place Order" at bounding box center [291, 423] width 265 height 37
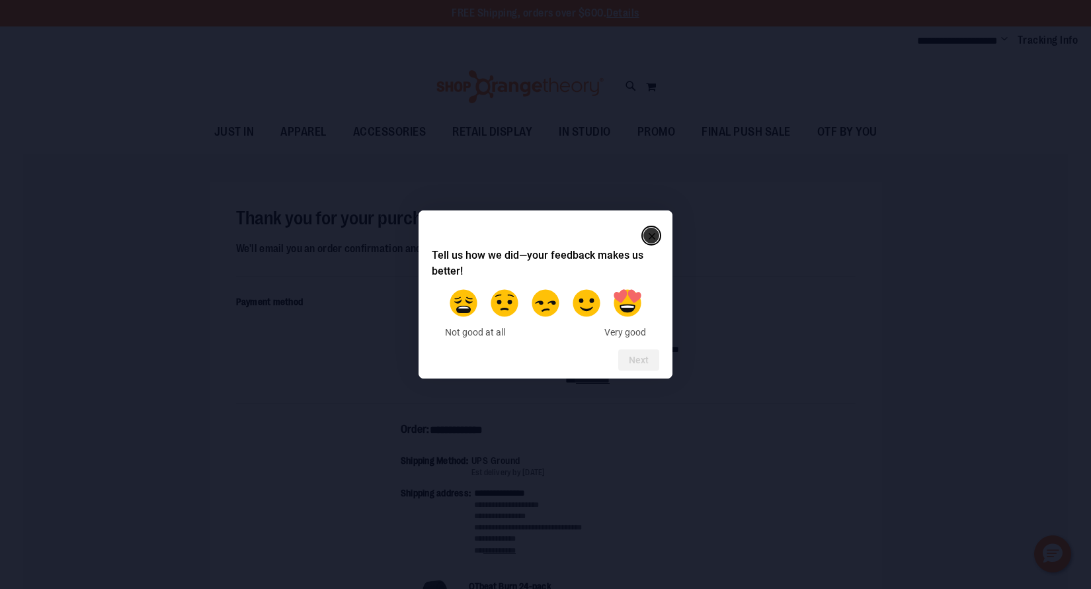
click at [656, 234] on rect "Close" at bounding box center [652, 236] width 16 height 16
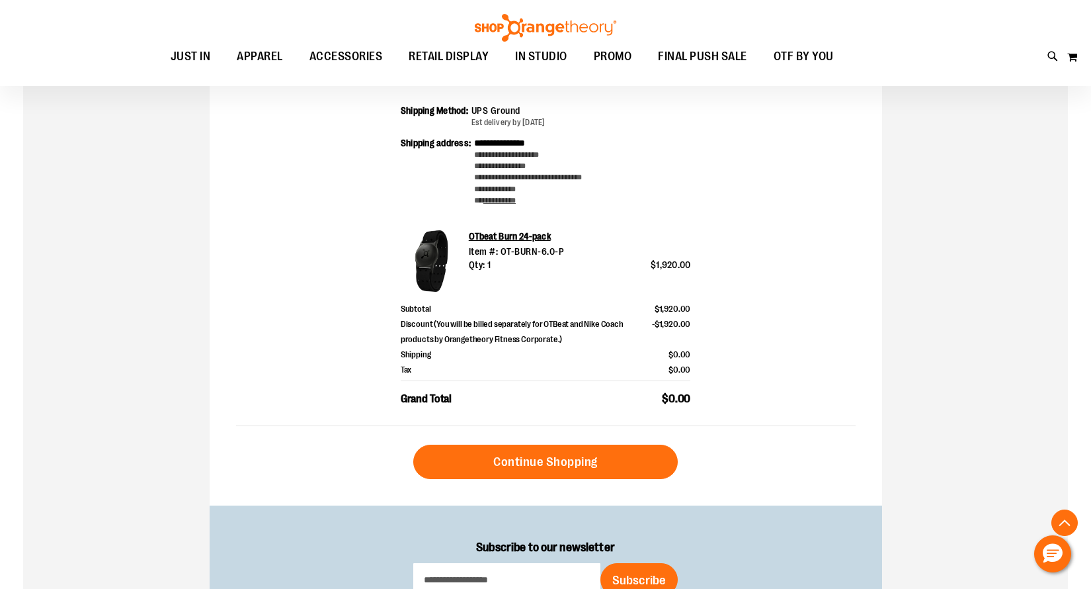
scroll to position [346, 0]
